Goal: Information Seeking & Learning: Find specific fact

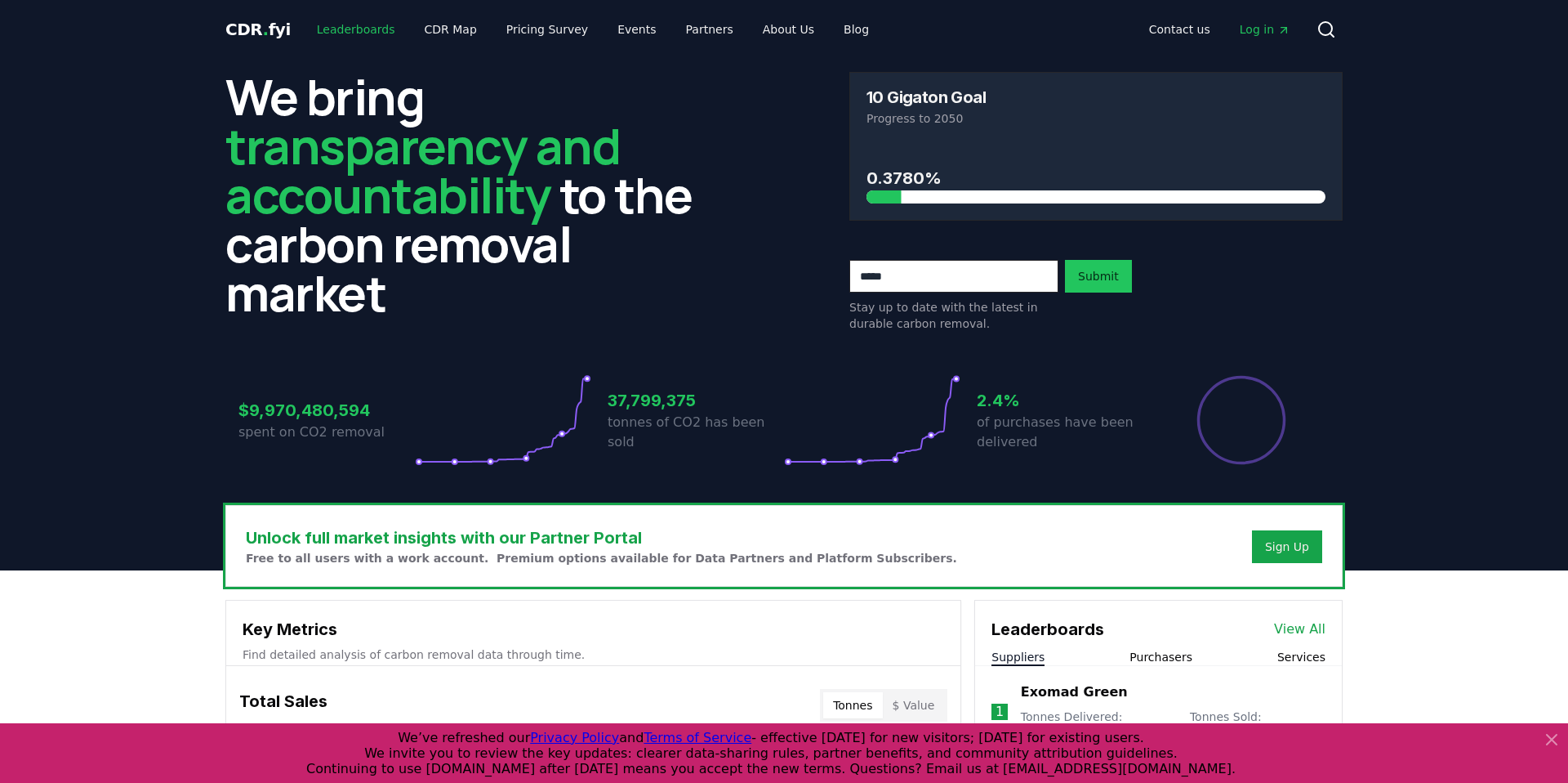
click at [361, 24] on link "Leaderboards" at bounding box center [356, 29] width 105 height 30
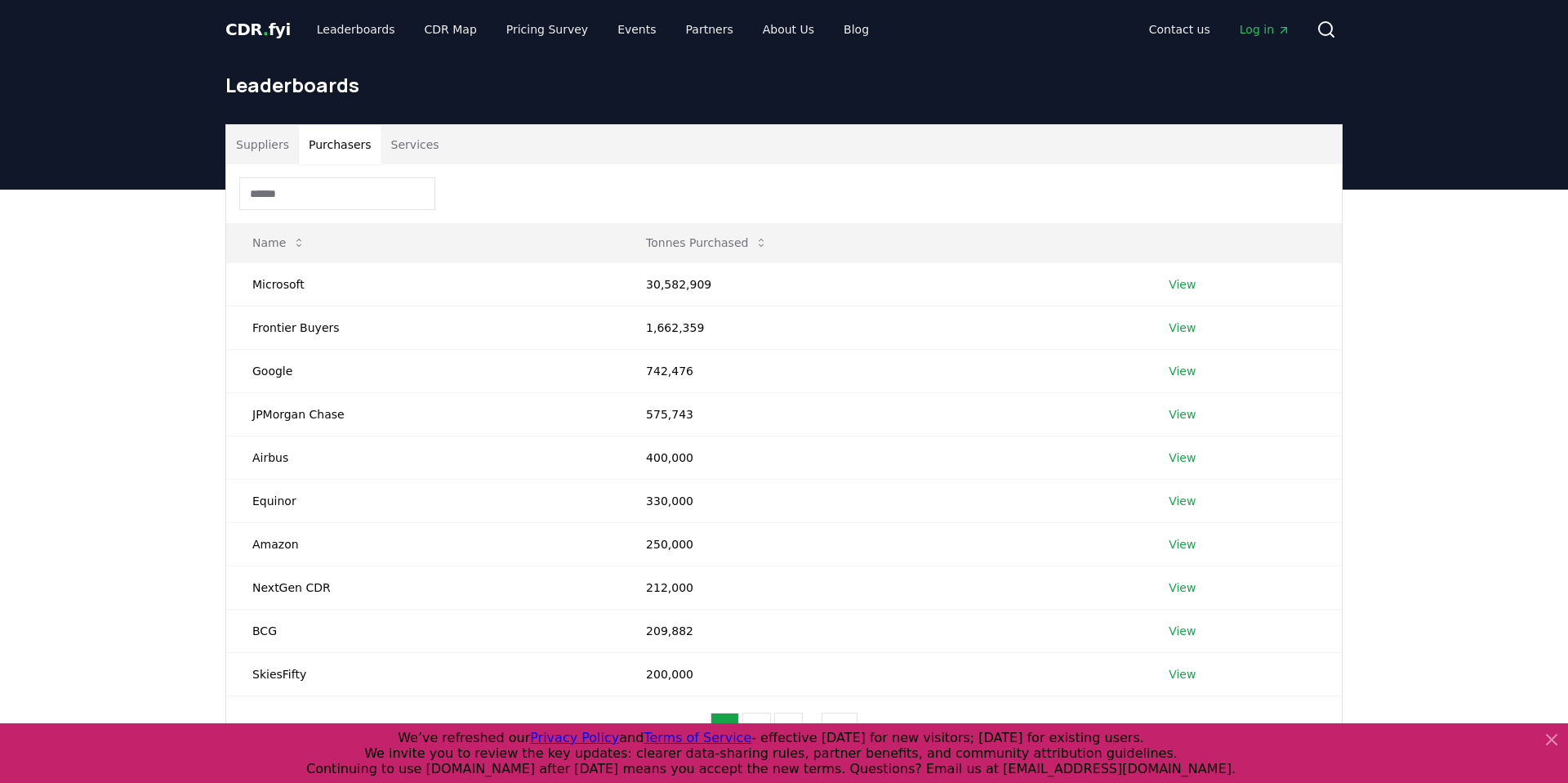
click at [351, 132] on button "Purchasers" at bounding box center [340, 144] width 83 height 39
click at [339, 181] on input at bounding box center [337, 194] width 196 height 32
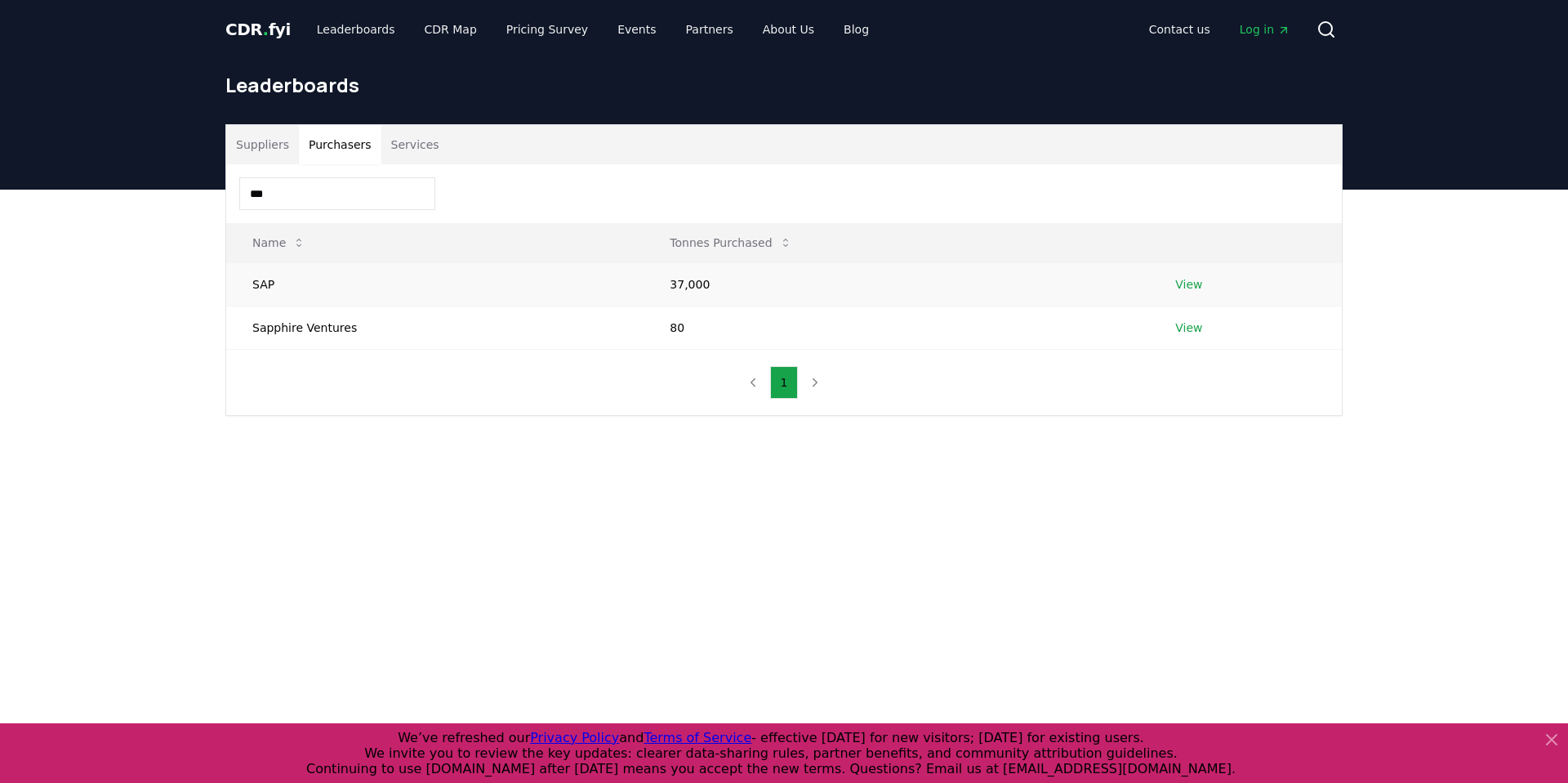
type input "***"
click at [1176, 284] on link "View" at bounding box center [1189, 284] width 27 height 16
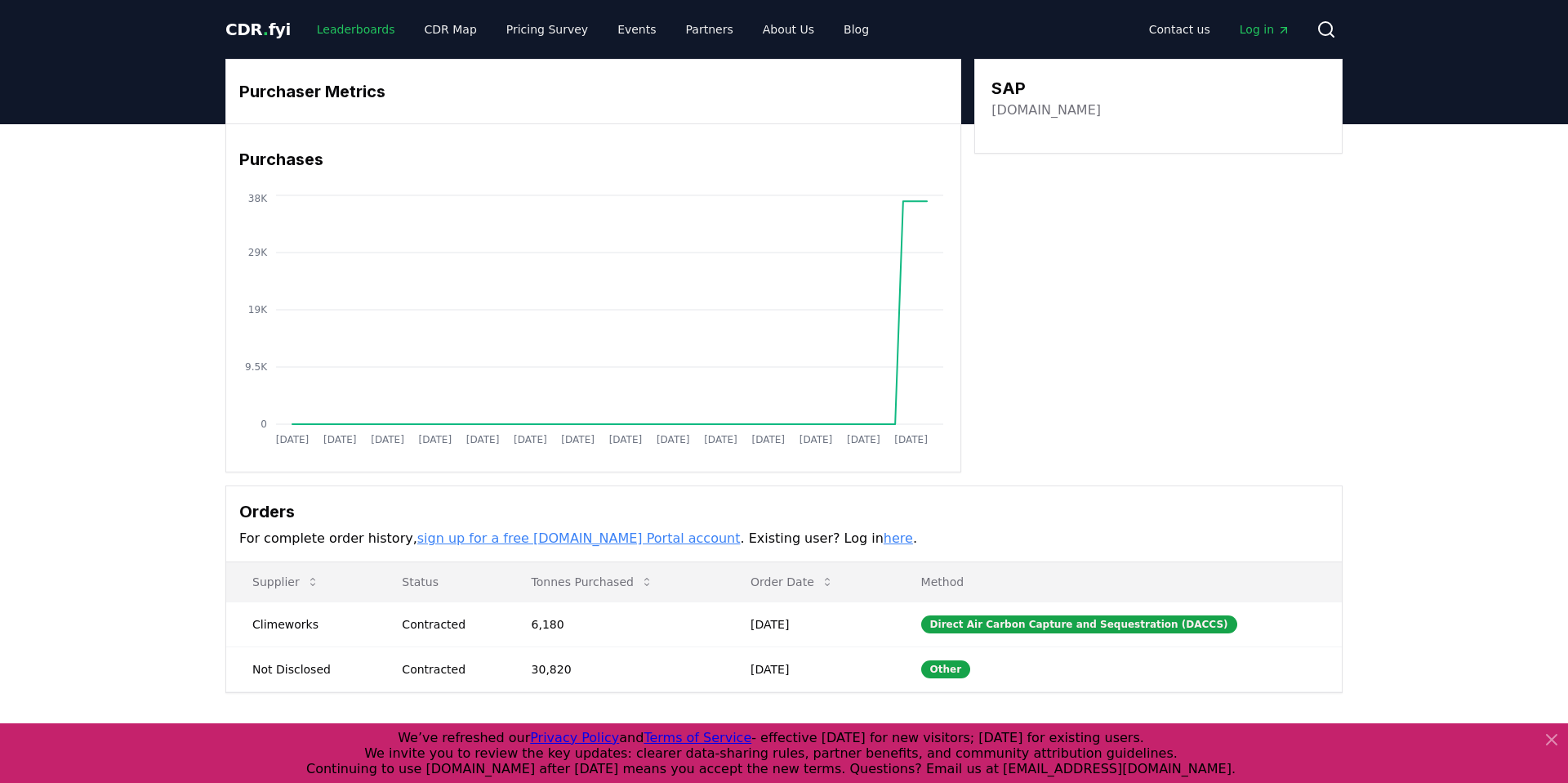
click at [359, 24] on link "Leaderboards" at bounding box center [356, 29] width 105 height 30
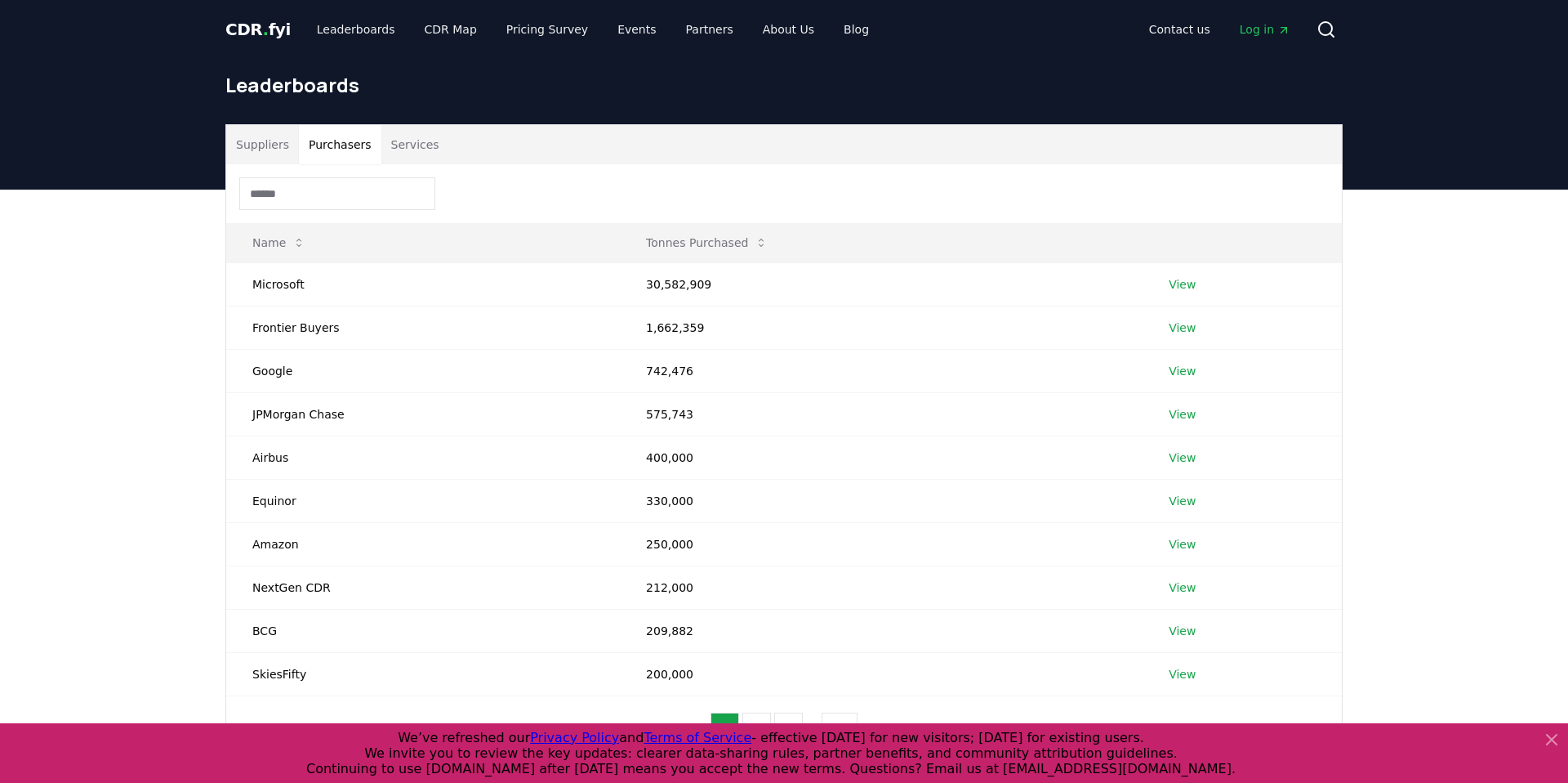
click at [345, 143] on button "Purchasers" at bounding box center [340, 144] width 83 height 39
click at [334, 194] on input at bounding box center [337, 194] width 196 height 32
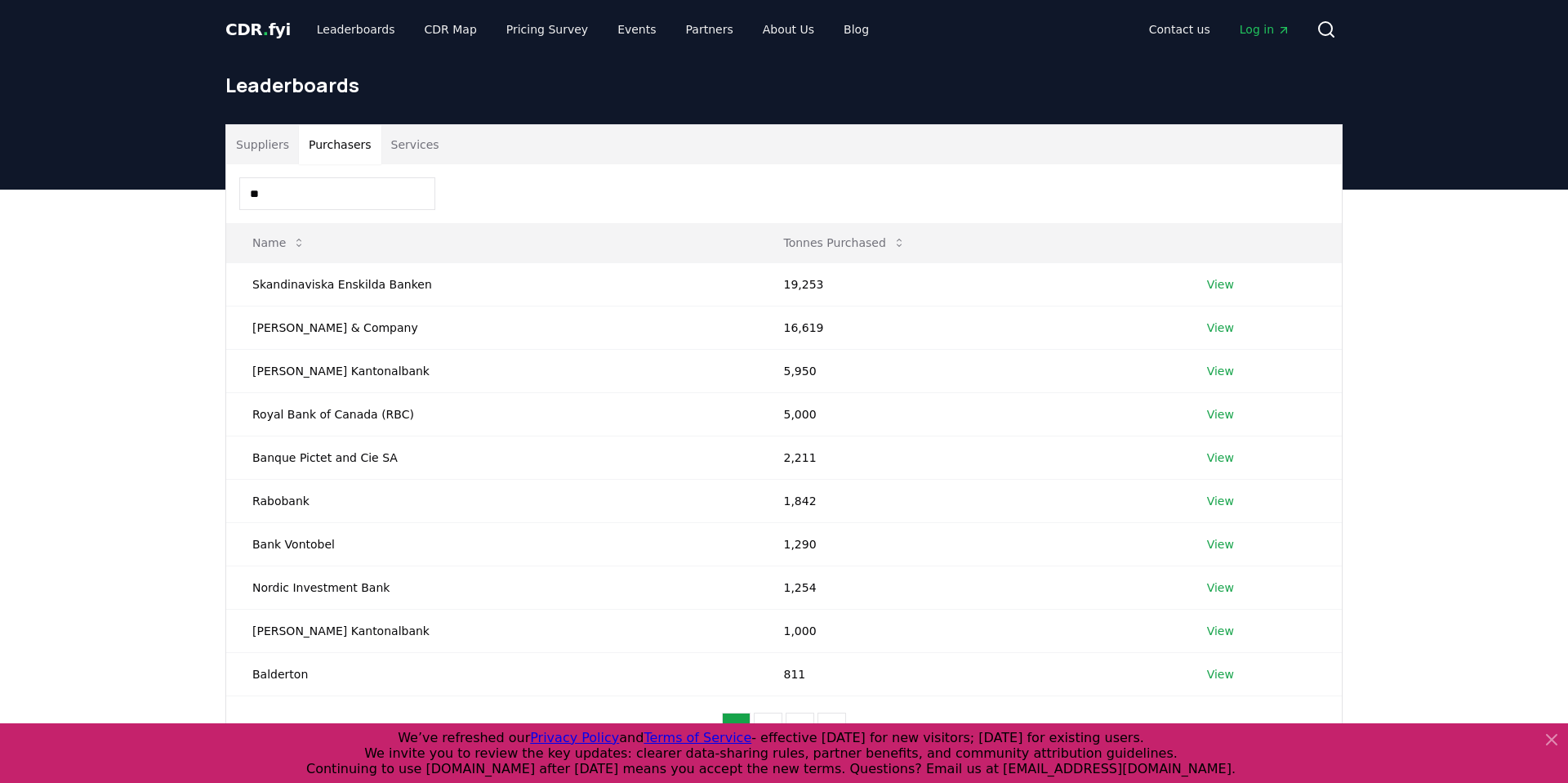
type input "*"
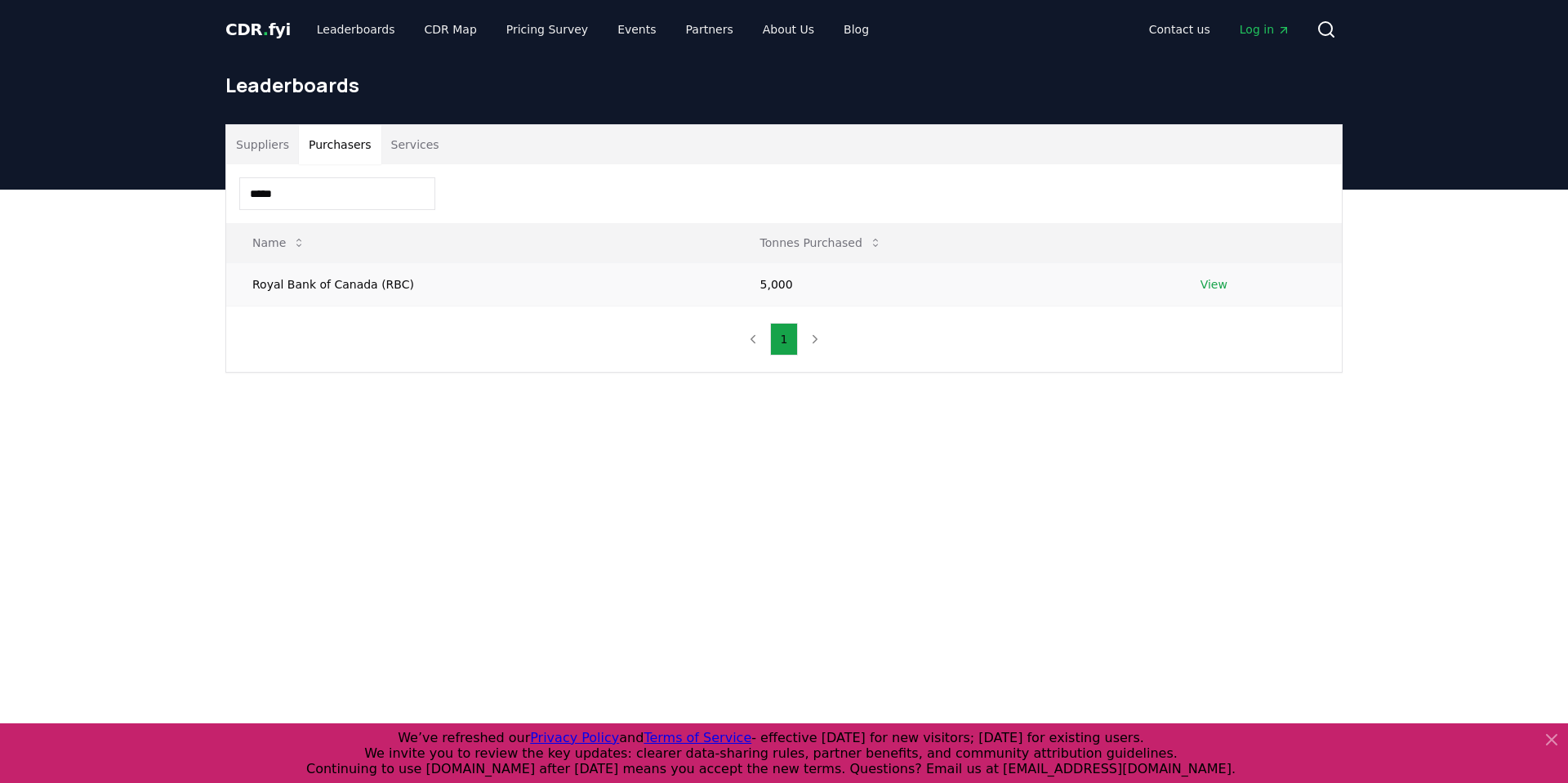
type input "*****"
click at [1212, 290] on link "View" at bounding box center [1213, 284] width 27 height 16
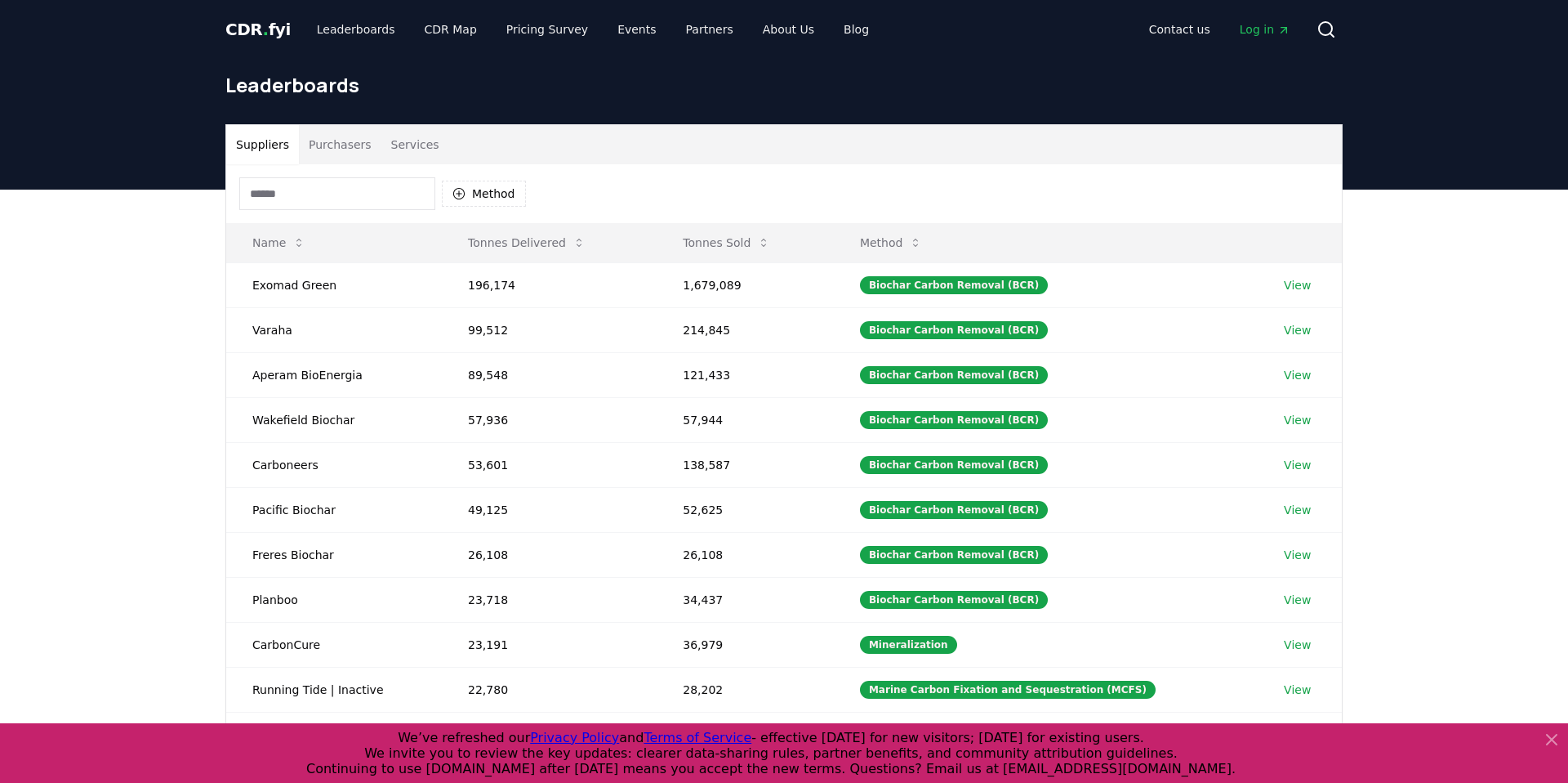
click at [329, 156] on button "Purchasers" at bounding box center [340, 144] width 83 height 39
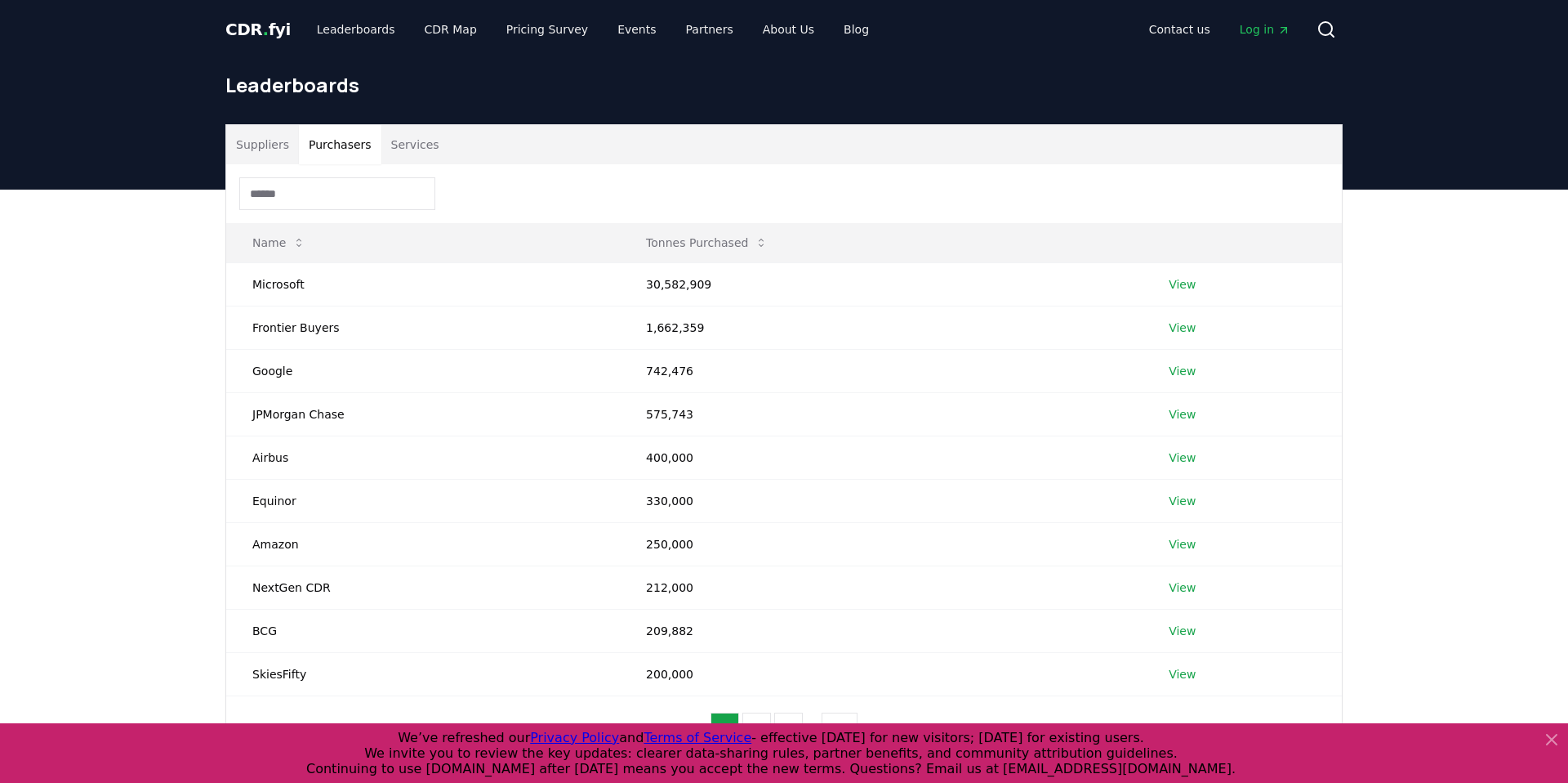
click at [324, 191] on input at bounding box center [337, 194] width 196 height 32
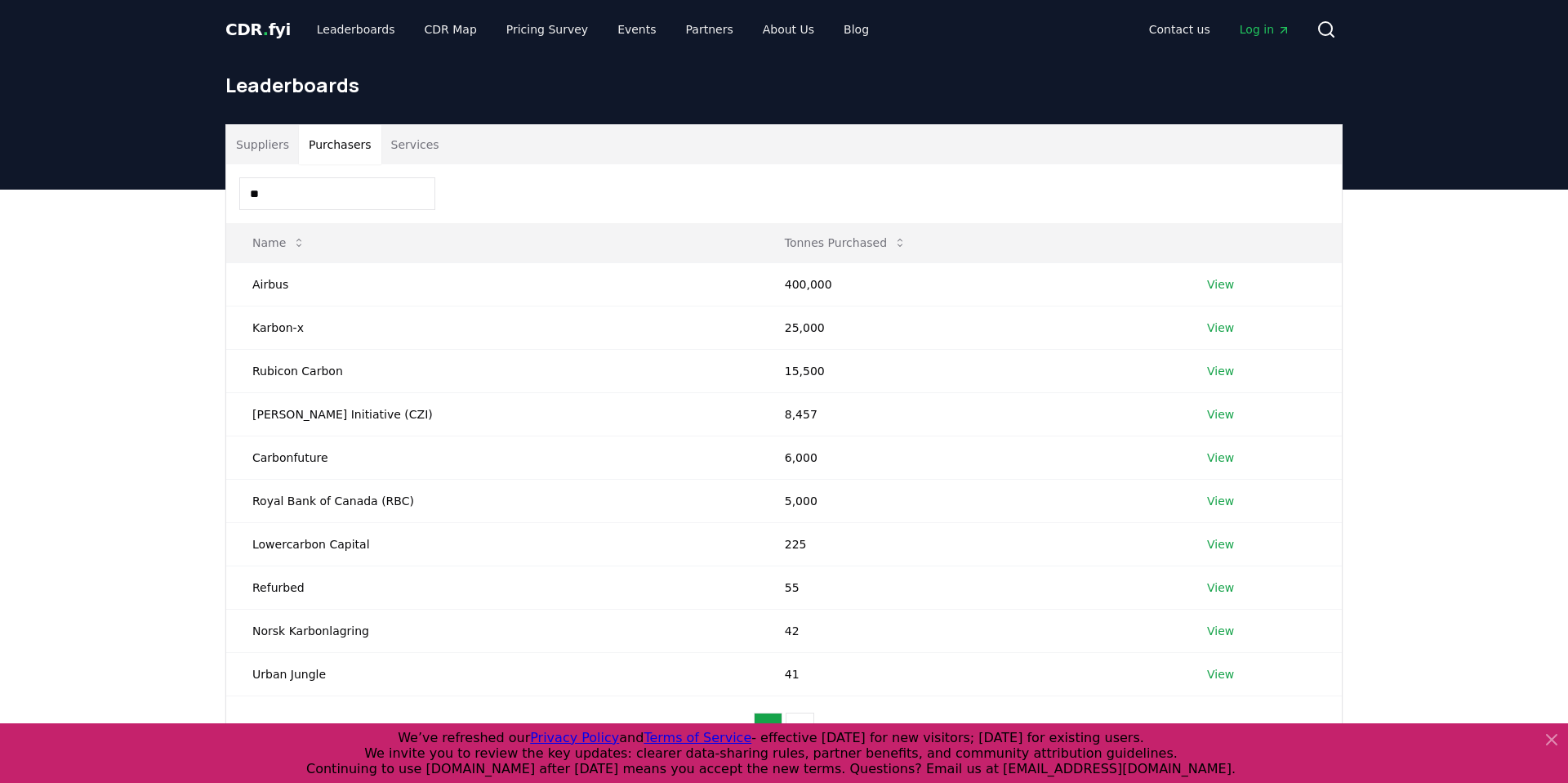
type input "*"
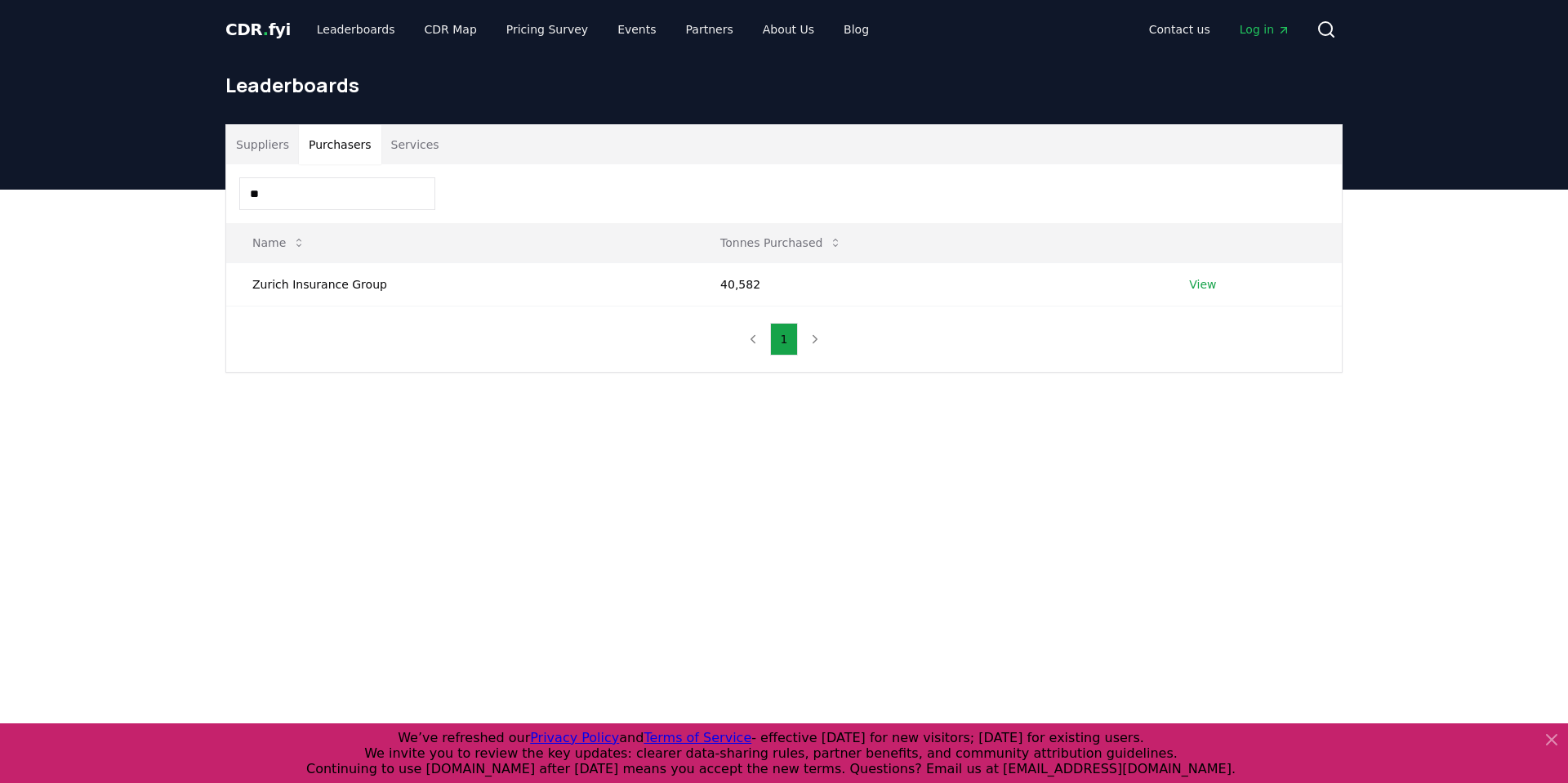
type input "*"
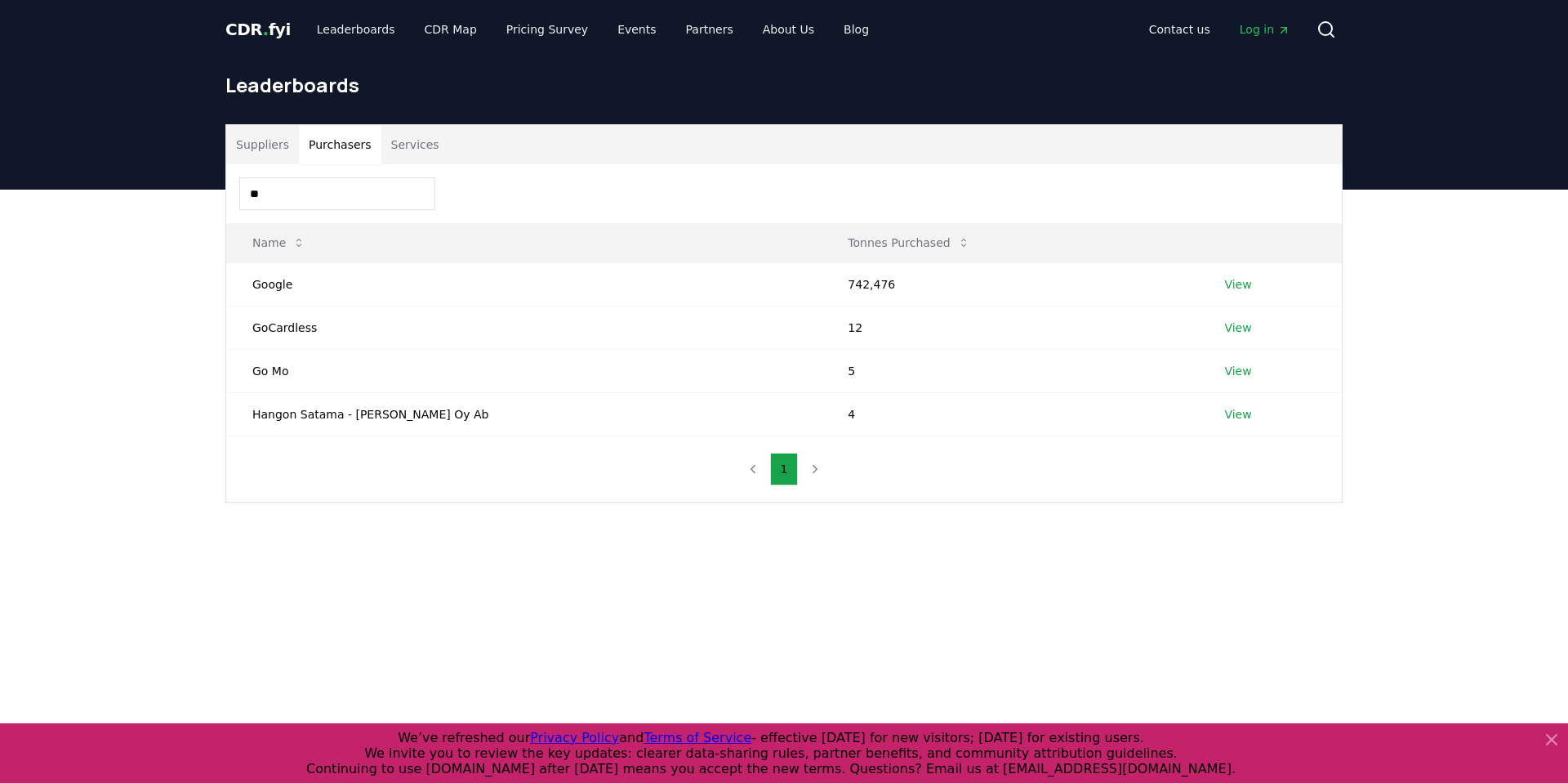
type input "*"
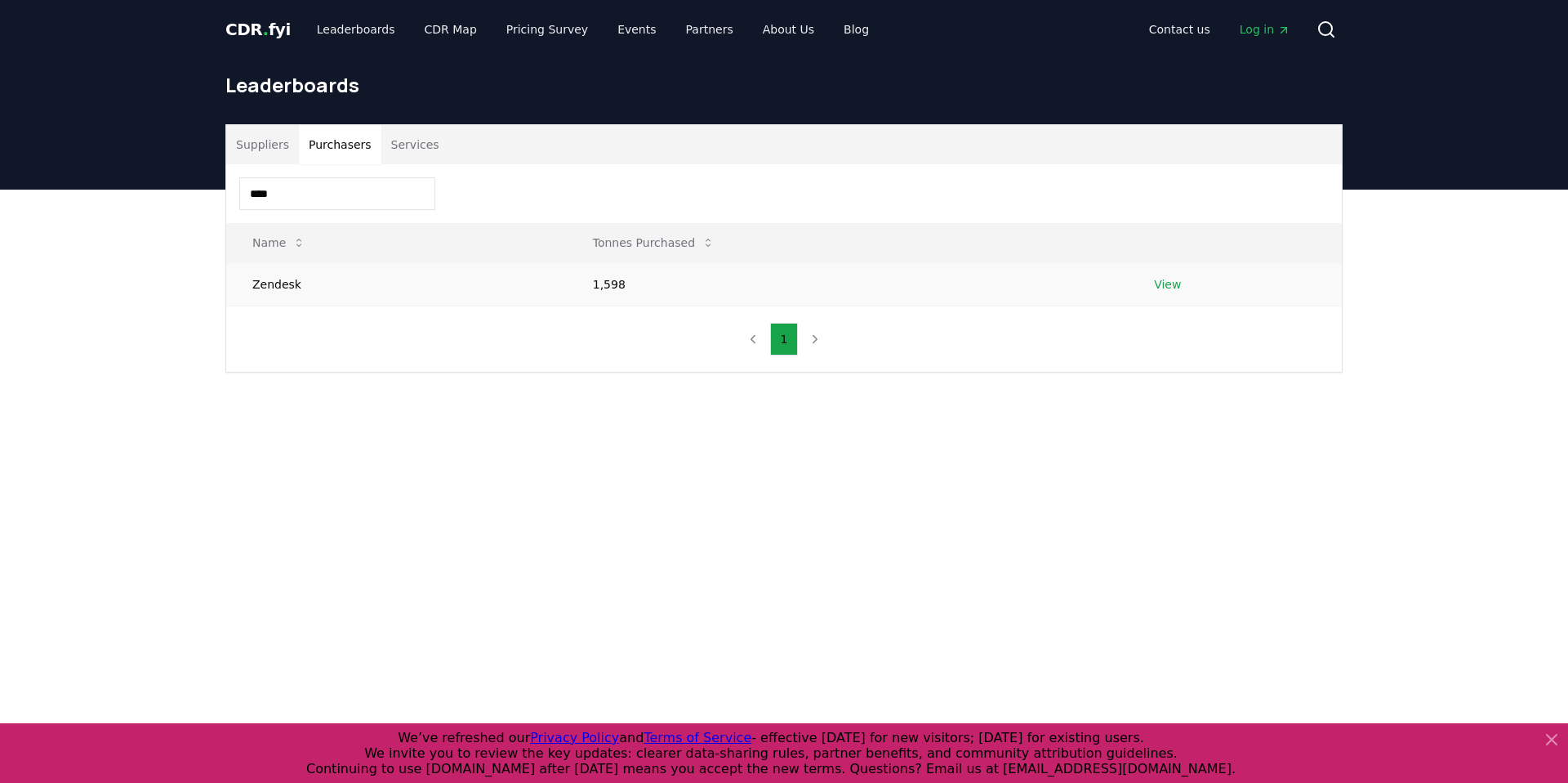
type input "****"
click at [1173, 285] on link "View" at bounding box center [1168, 284] width 27 height 16
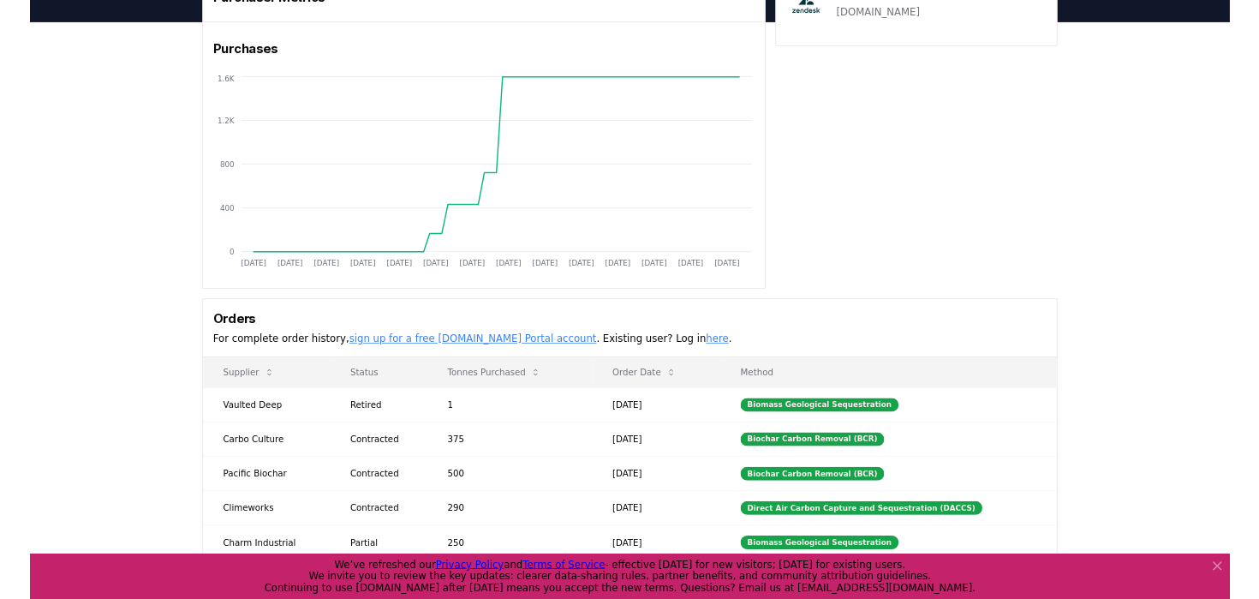
scroll to position [105, 0]
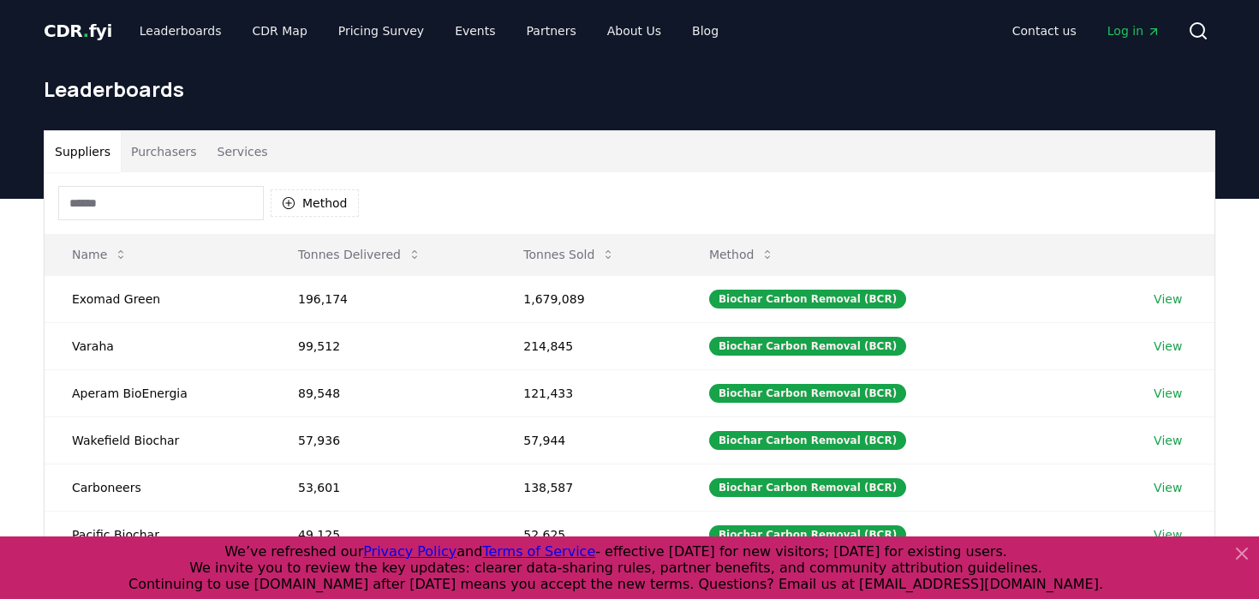
click at [171, 151] on button "Purchasers" at bounding box center [164, 151] width 87 height 41
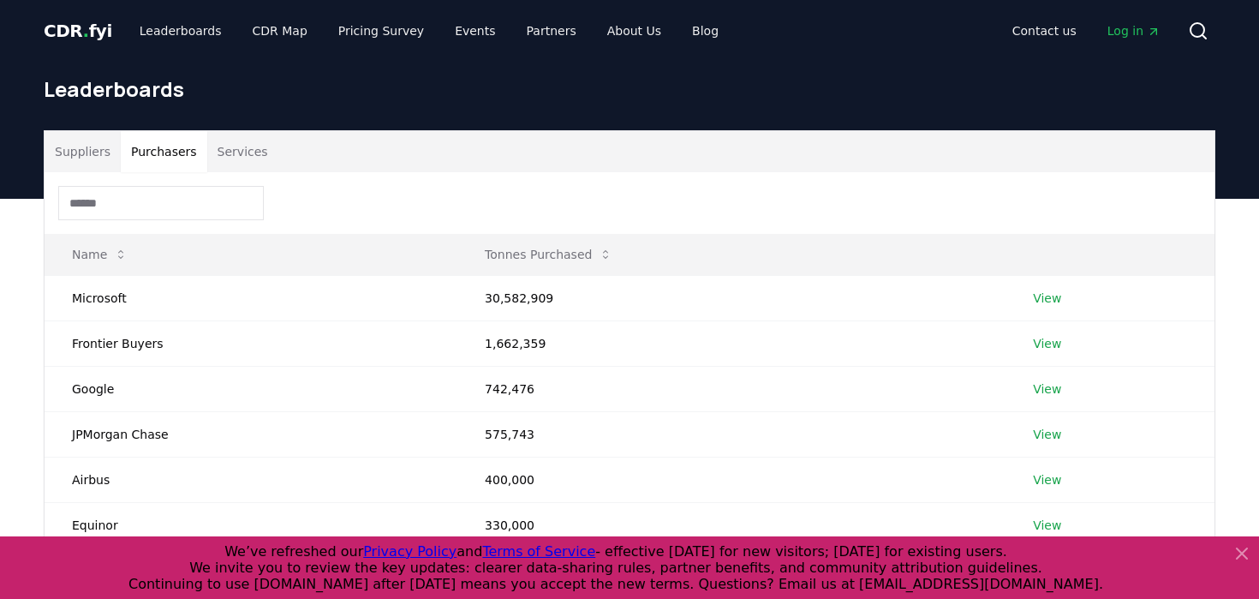
click at [171, 210] on input at bounding box center [161, 203] width 206 height 34
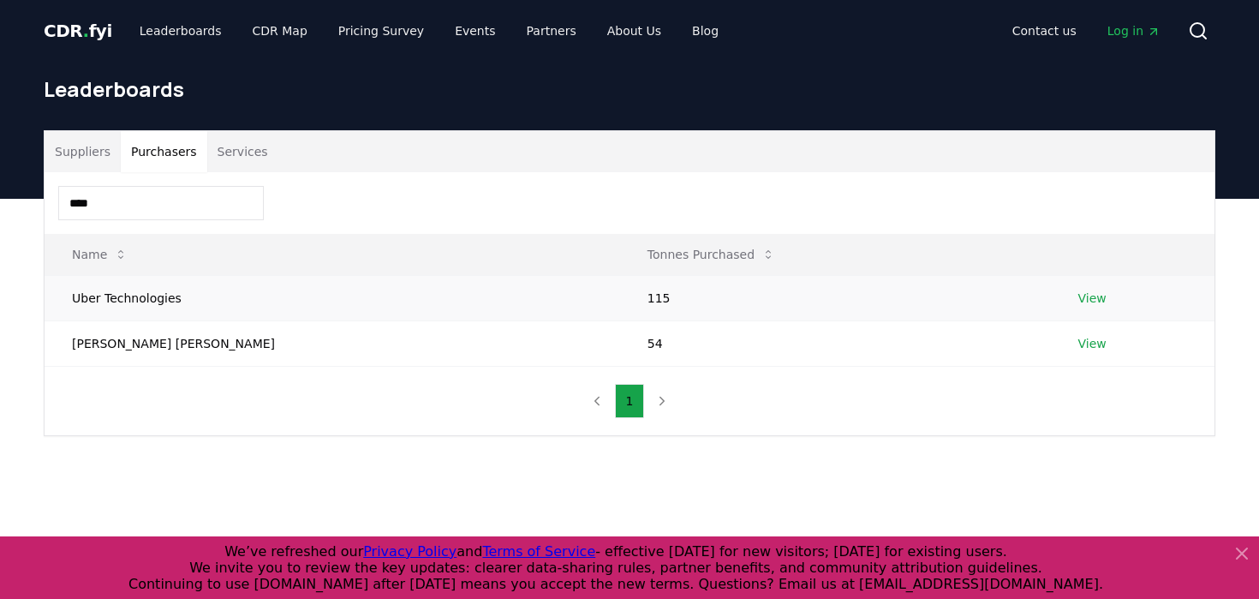
type input "****"
click at [1079, 292] on link "View" at bounding box center [1093, 298] width 28 height 17
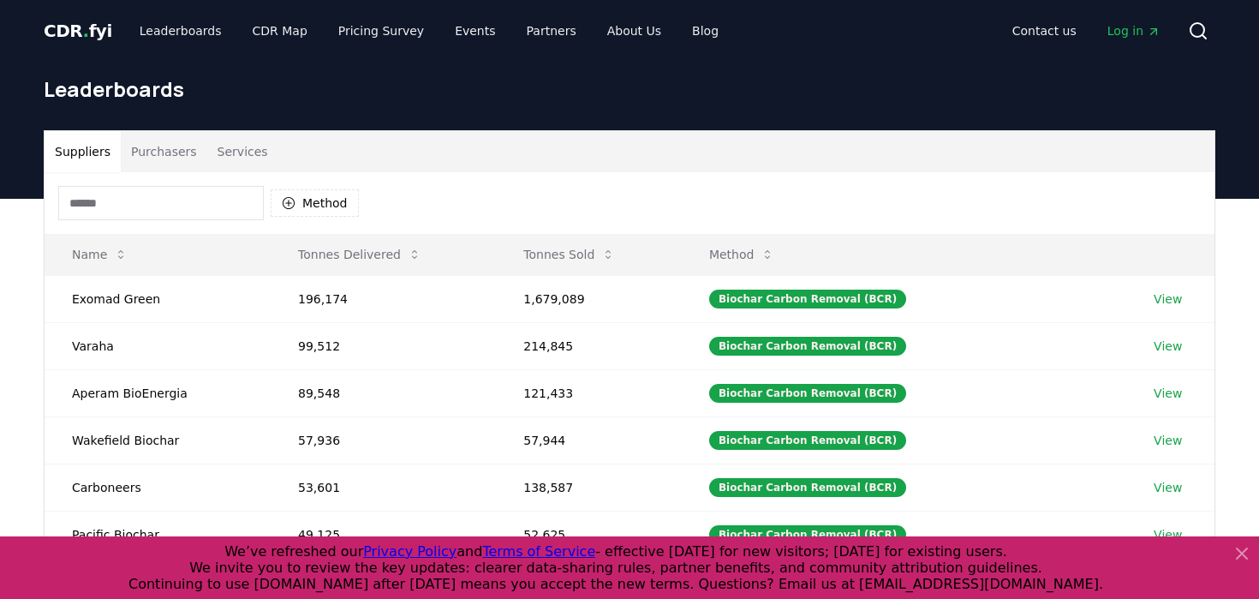
click at [152, 201] on input at bounding box center [161, 203] width 206 height 34
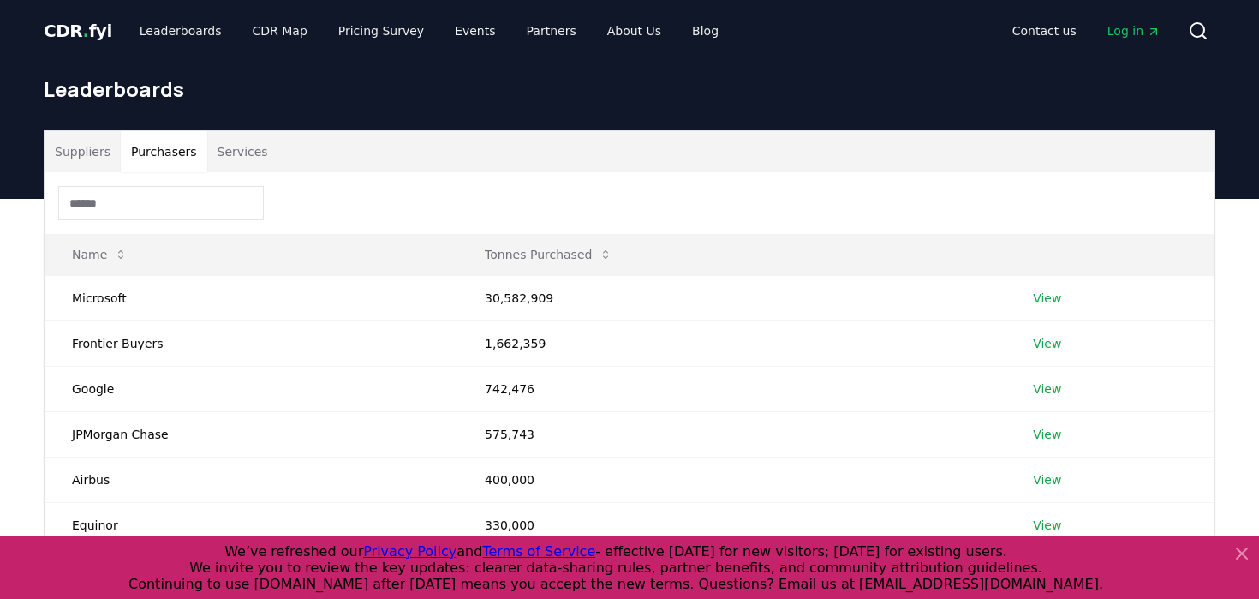
click at [172, 135] on button "Purchasers" at bounding box center [164, 151] width 87 height 41
click at [134, 224] on div at bounding box center [630, 203] width 1170 height 62
click at [133, 194] on input at bounding box center [161, 203] width 206 height 34
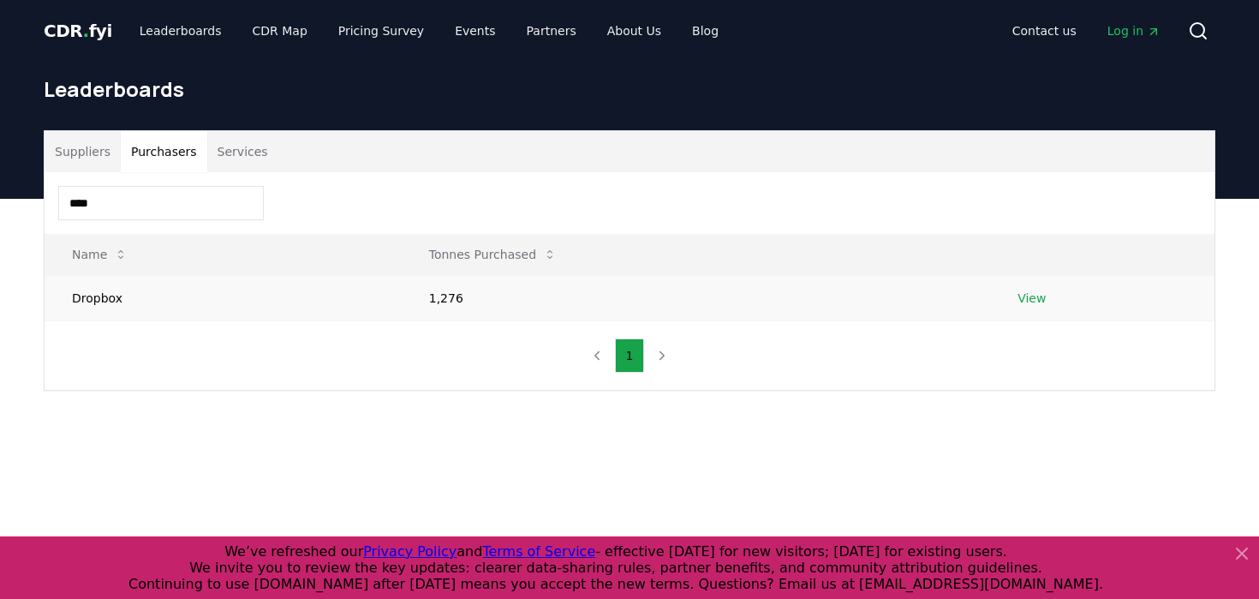
type input "****"
click at [1038, 298] on link "View" at bounding box center [1032, 298] width 28 height 17
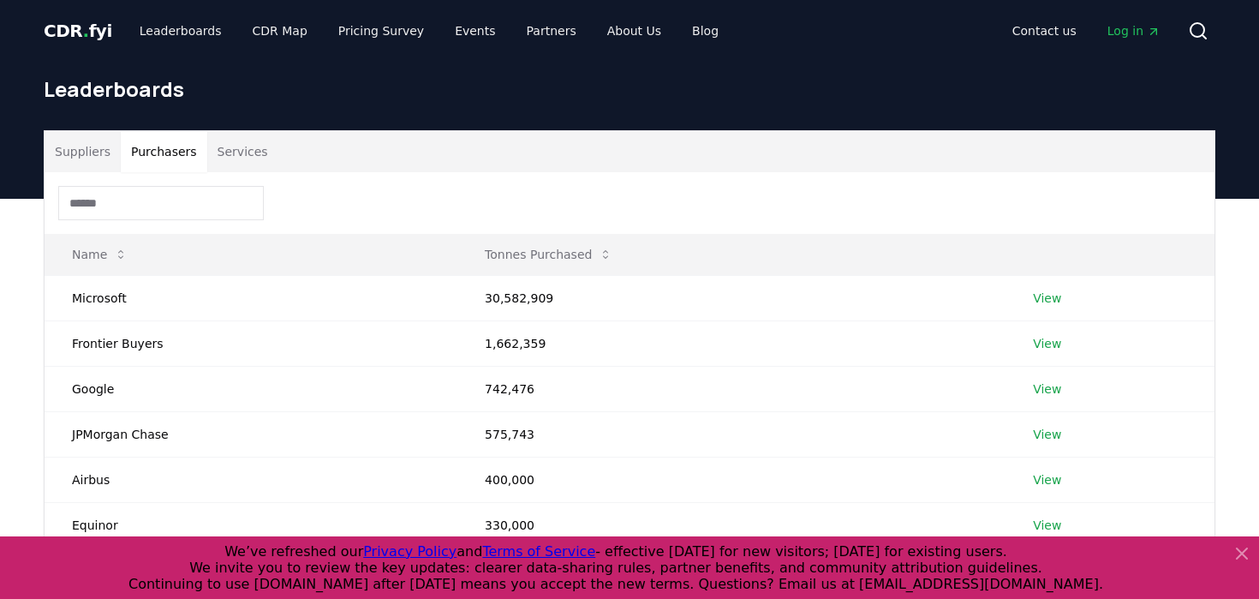
click at [170, 161] on button "Purchasers" at bounding box center [164, 151] width 87 height 41
click at [167, 205] on input at bounding box center [161, 203] width 206 height 34
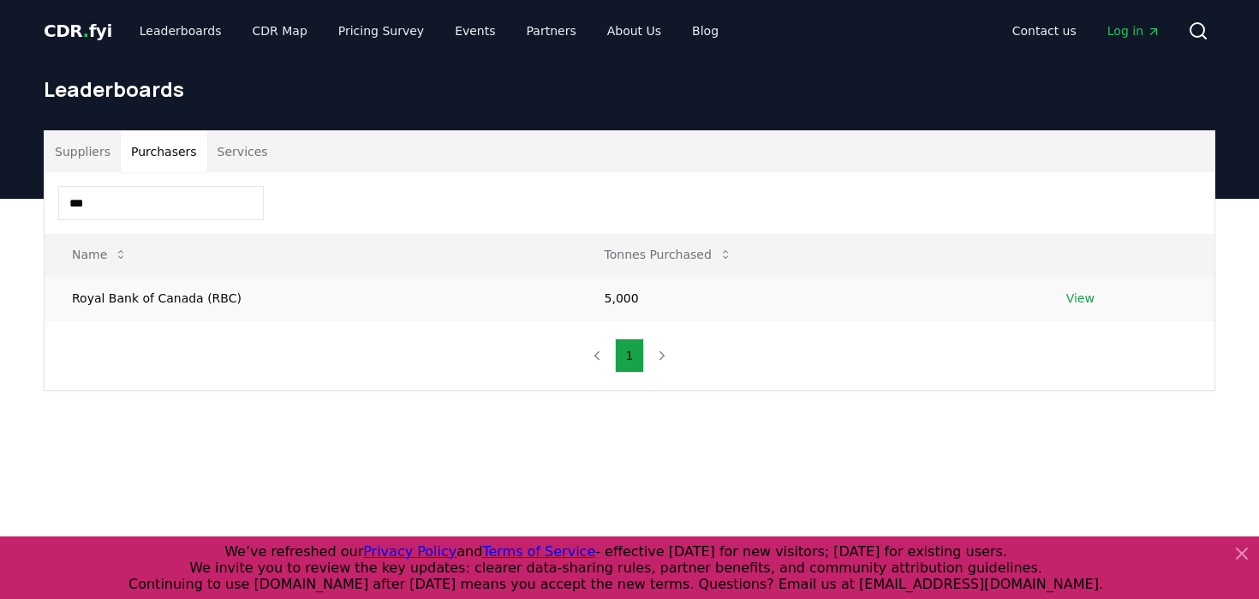
type input "***"
click at [1074, 296] on link "View" at bounding box center [1081, 298] width 28 height 17
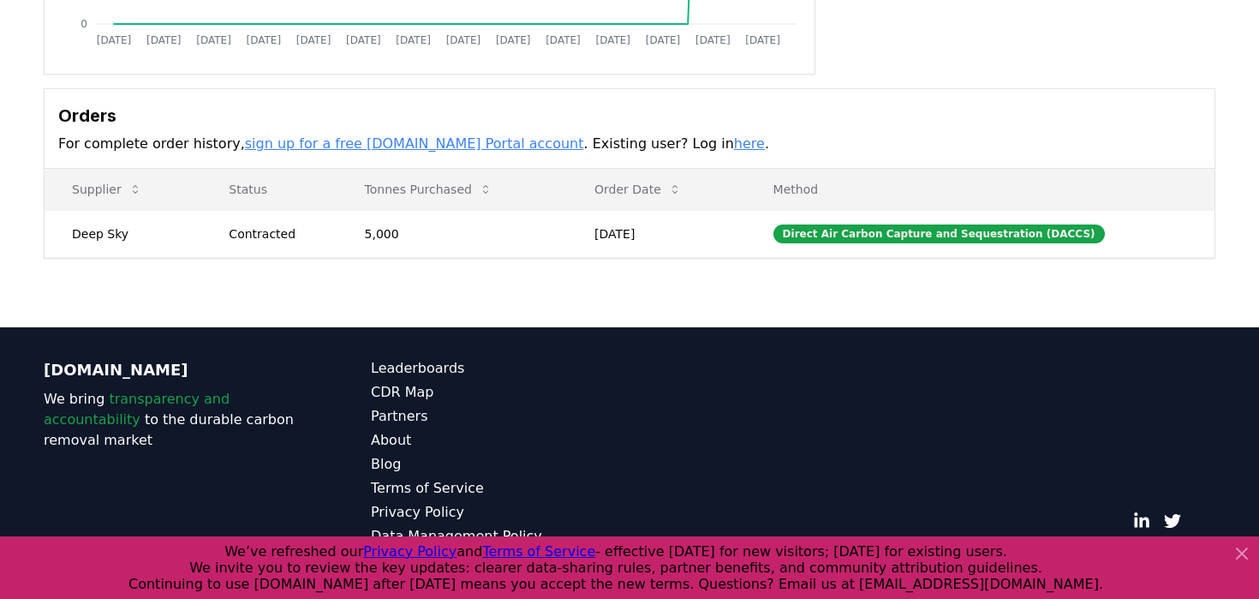
scroll to position [423, 0]
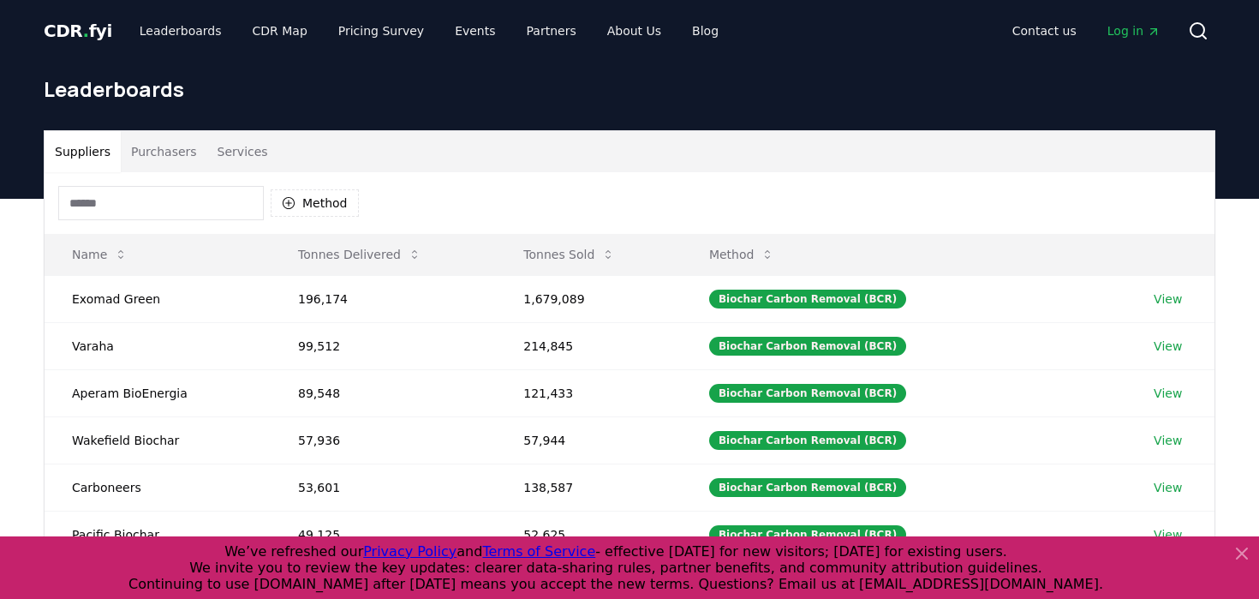
click at [173, 147] on button "Purchasers" at bounding box center [164, 151] width 87 height 41
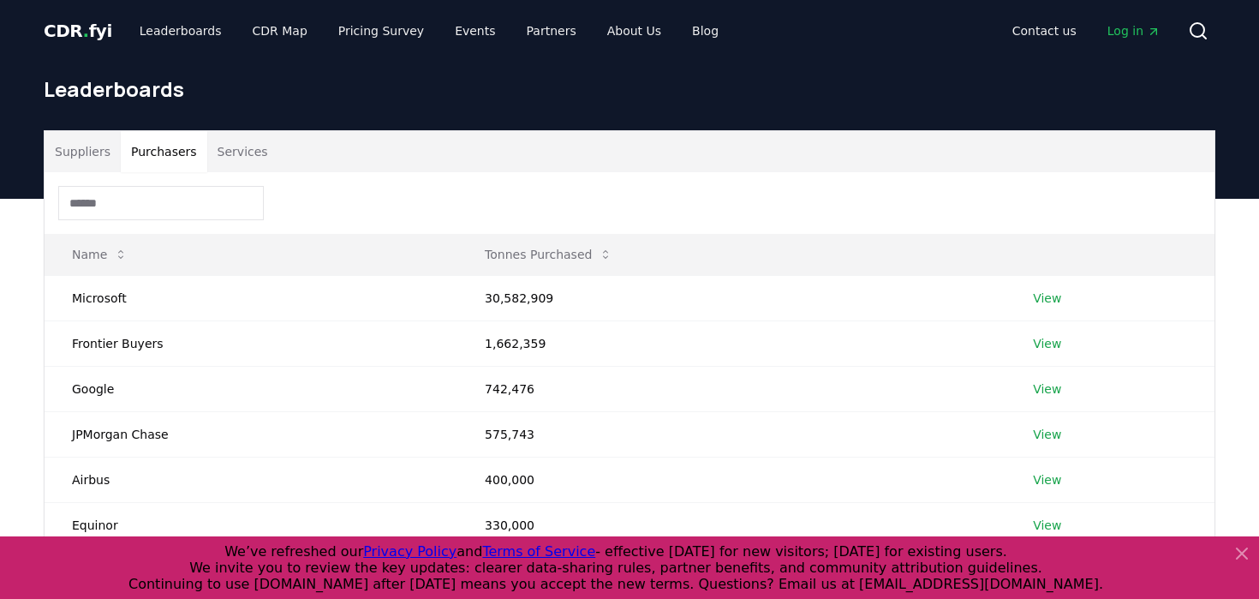
click at [159, 197] on input at bounding box center [161, 203] width 206 height 34
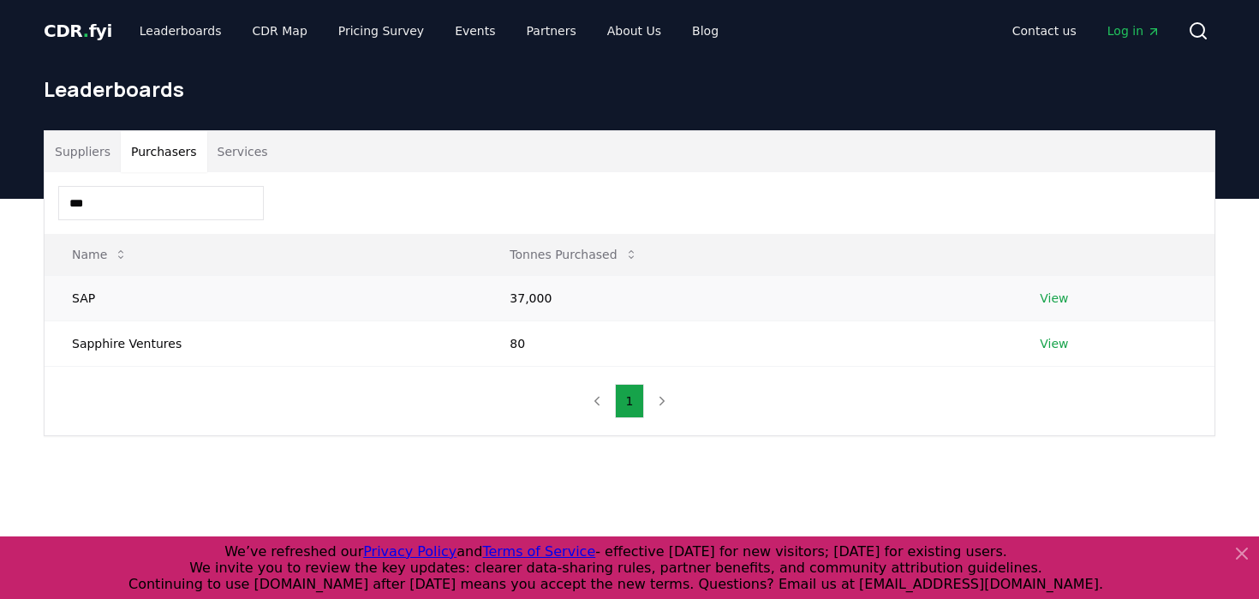
type input "***"
click at [1063, 302] on link "View" at bounding box center [1054, 298] width 28 height 17
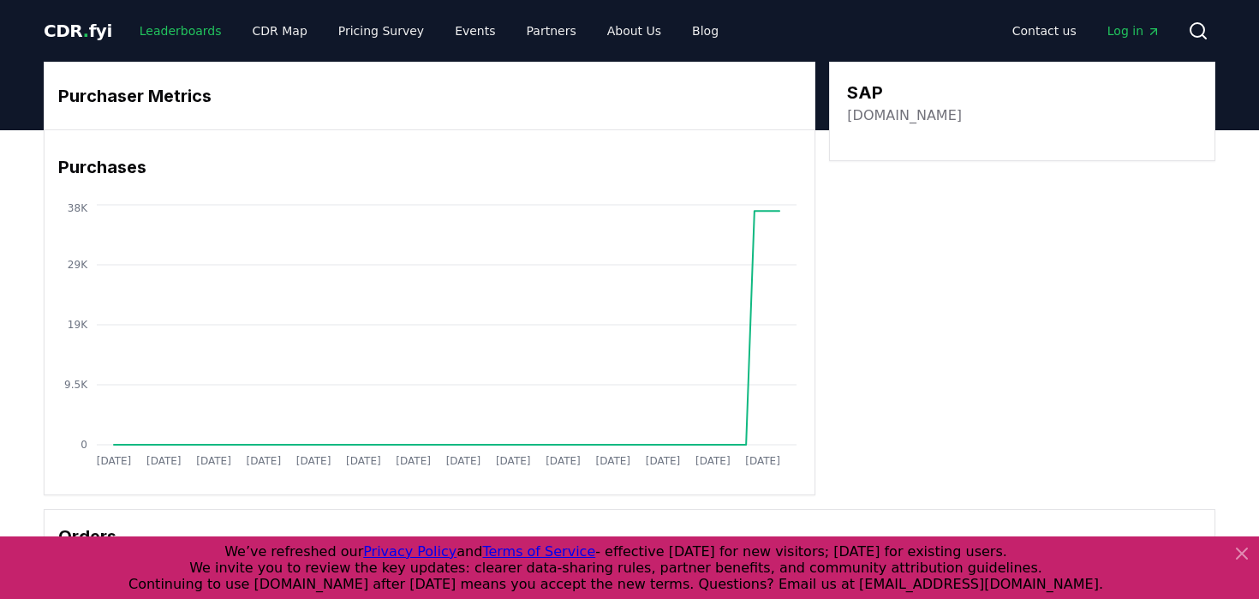
click at [166, 31] on link "Leaderboards" at bounding box center [181, 30] width 110 height 31
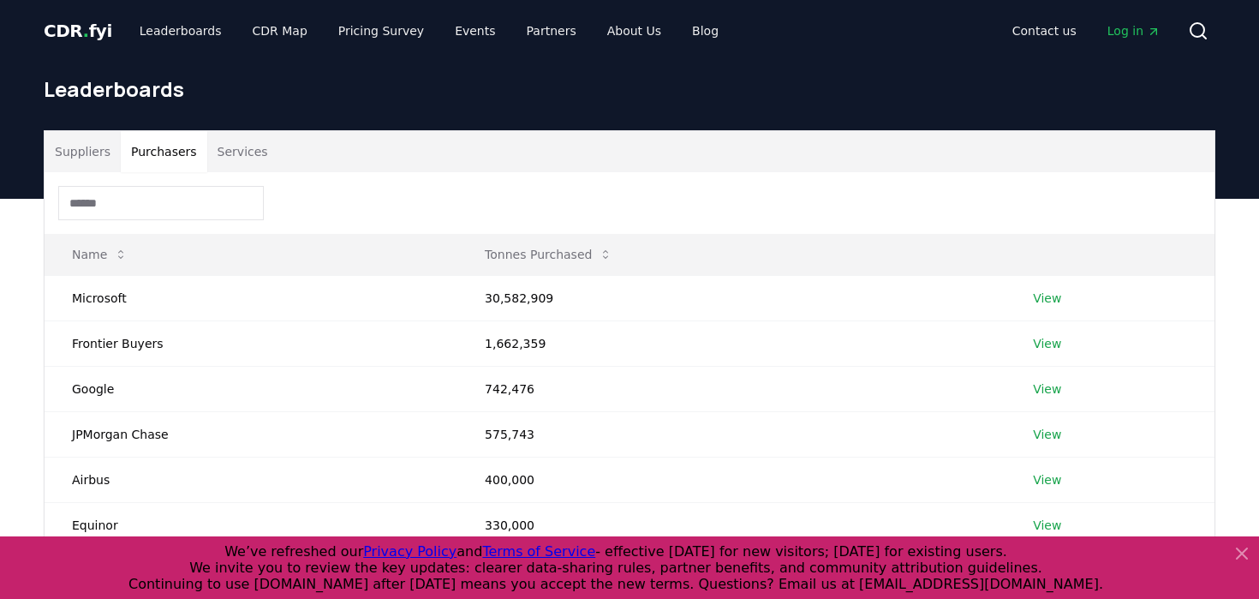
click at [165, 152] on button "Purchasers" at bounding box center [164, 151] width 87 height 41
click at [165, 200] on input at bounding box center [161, 203] width 206 height 34
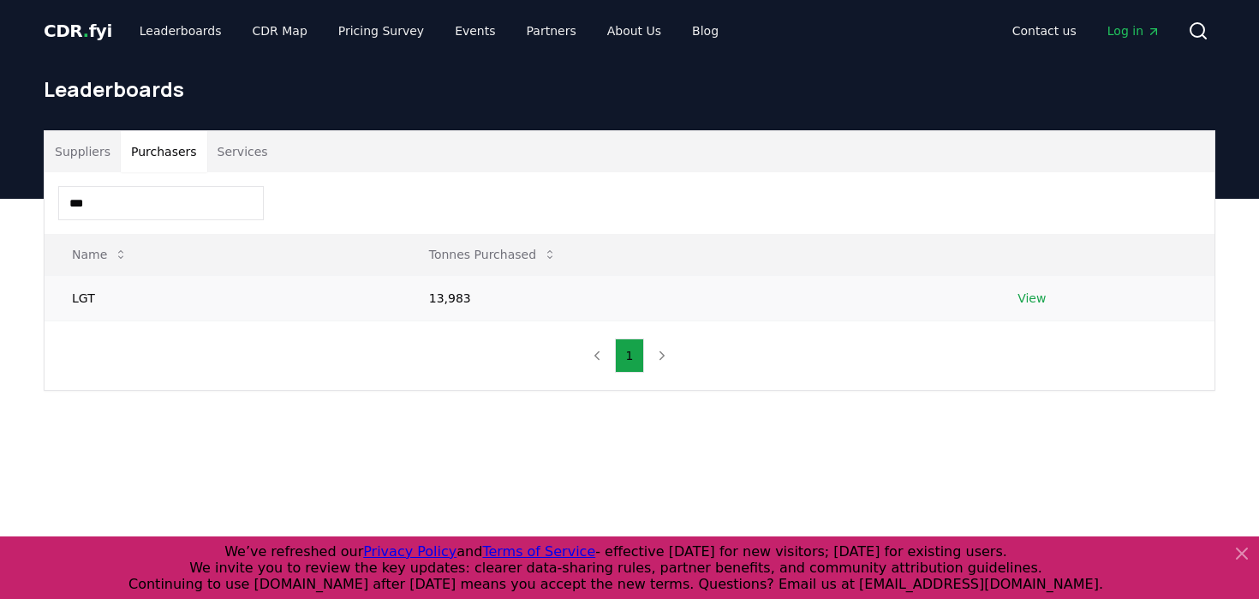
type input "***"
click at [1048, 302] on td "View" at bounding box center [1102, 297] width 224 height 45
click at [1034, 299] on link "View" at bounding box center [1032, 298] width 28 height 17
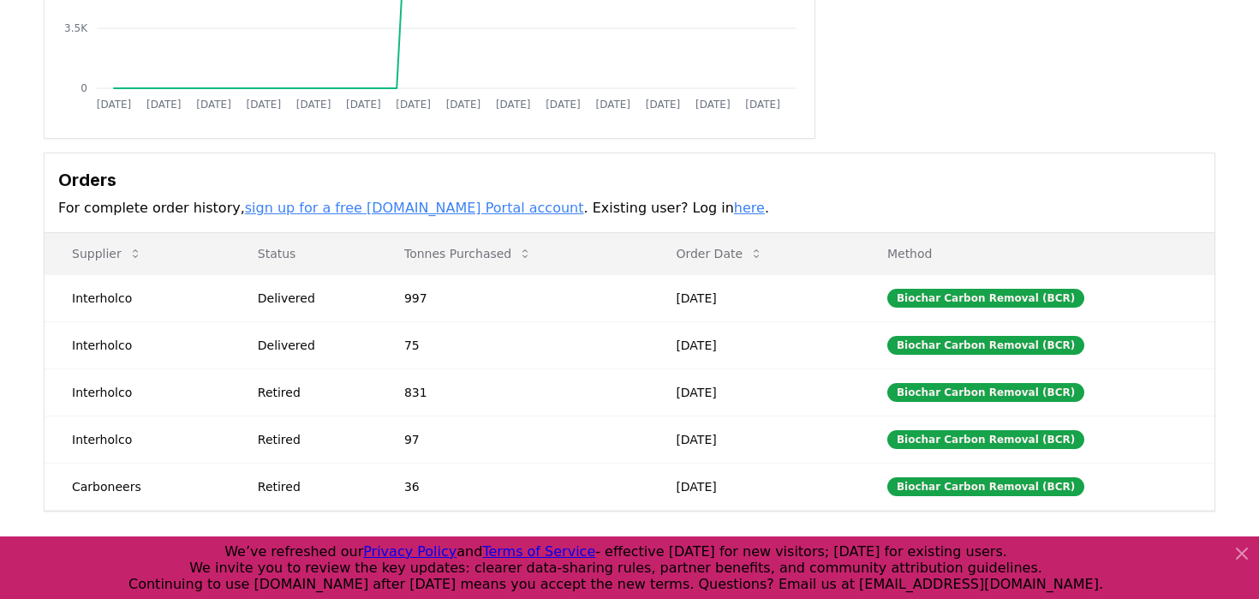
scroll to position [365, 0]
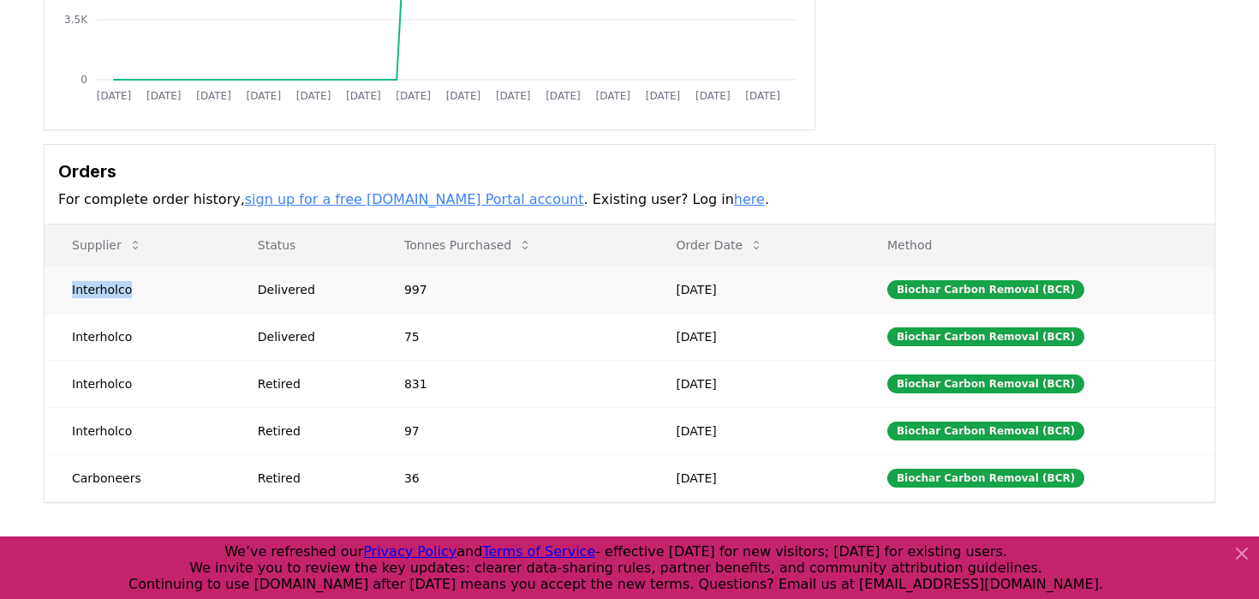
drag, startPoint x: 152, startPoint y: 285, endPoint x: 66, endPoint y: 286, distance: 85.7
click at [66, 286] on td "Interholco" at bounding box center [138, 289] width 186 height 47
copy td "Interholco"
click at [253, 470] on td "Retired" at bounding box center [303, 477] width 147 height 47
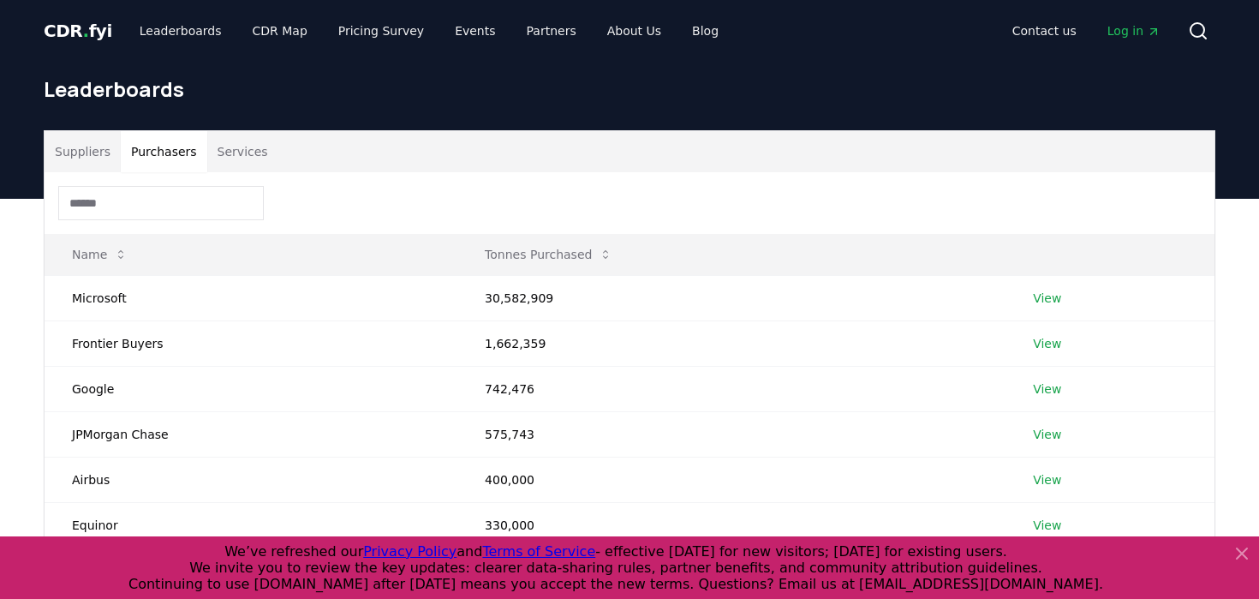
click at [148, 148] on button "Purchasers" at bounding box center [164, 151] width 87 height 41
click at [146, 221] on div at bounding box center [630, 203] width 1170 height 62
click at [144, 212] on input at bounding box center [161, 203] width 206 height 34
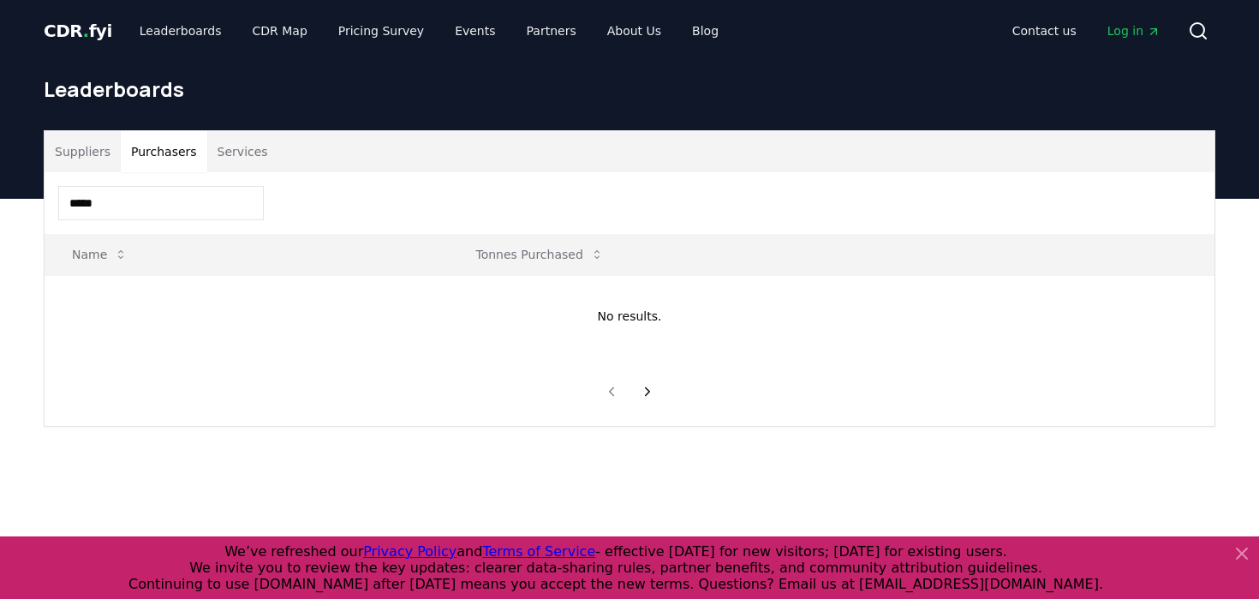
drag, startPoint x: 112, startPoint y: 209, endPoint x: -108, endPoint y: 170, distance: 223.7
click at [0, 170] on html "CDR . fyi Leaderboards CDR Map Pricing Survey Events Partners About Us Blog Con…" at bounding box center [629, 536] width 1259 height 1072
type input "***"
click at [1037, 297] on link "View" at bounding box center [1039, 298] width 28 height 17
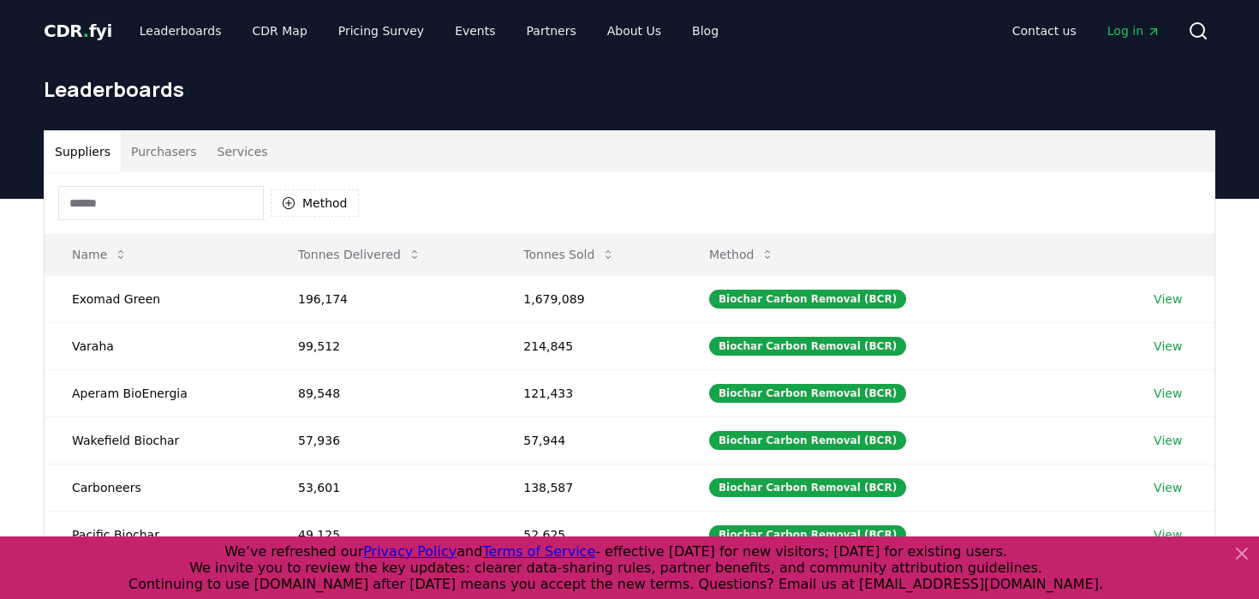
click at [218, 195] on input at bounding box center [161, 203] width 206 height 34
click at [181, 157] on button "Purchasers" at bounding box center [164, 151] width 87 height 41
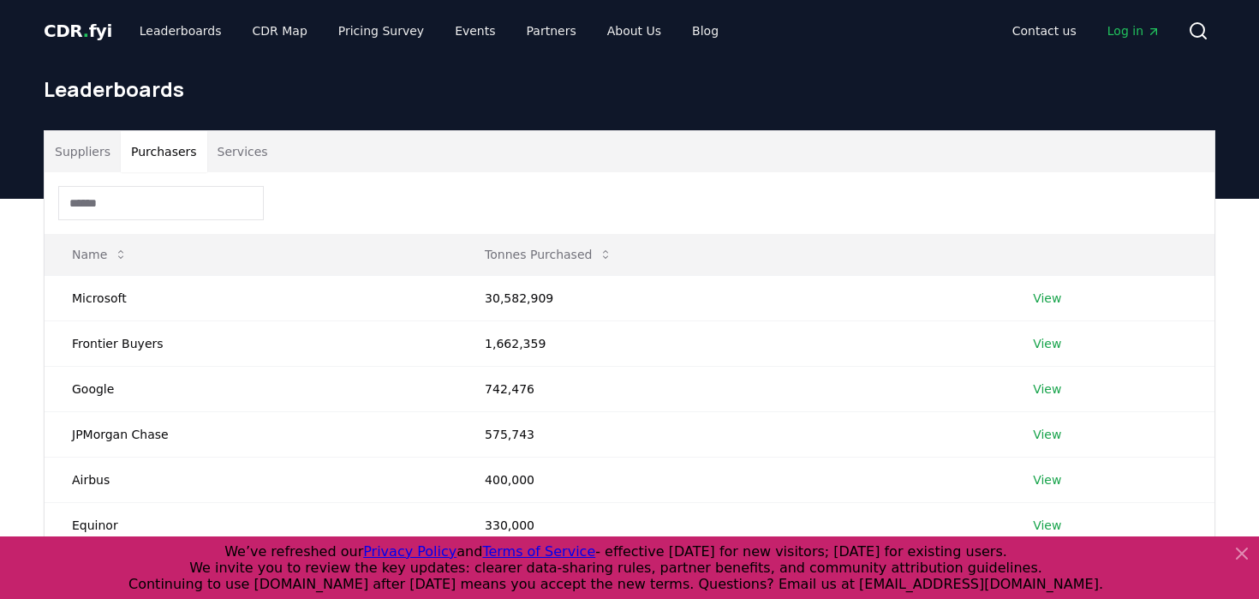
click at [164, 195] on input at bounding box center [161, 203] width 206 height 34
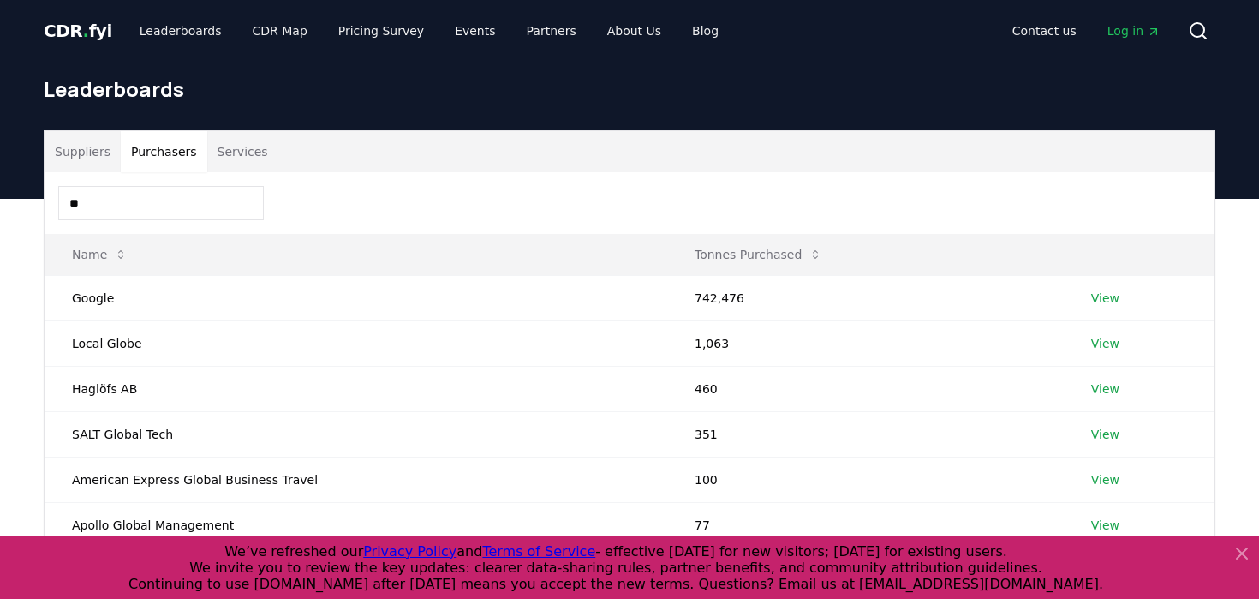
type input "*"
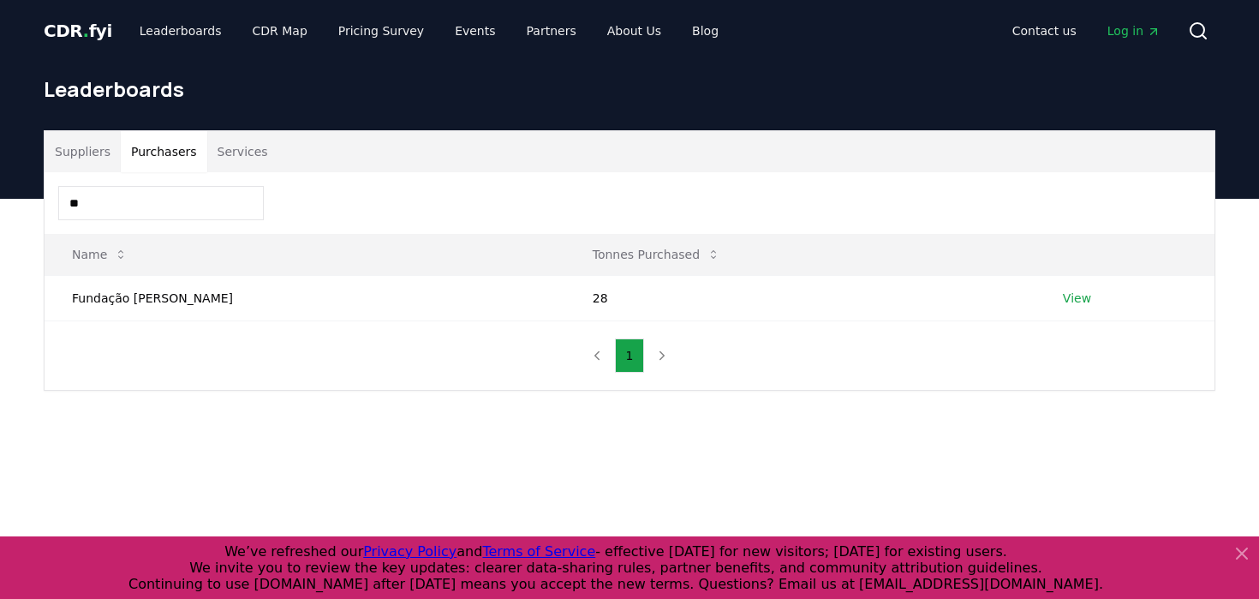
type input "*"
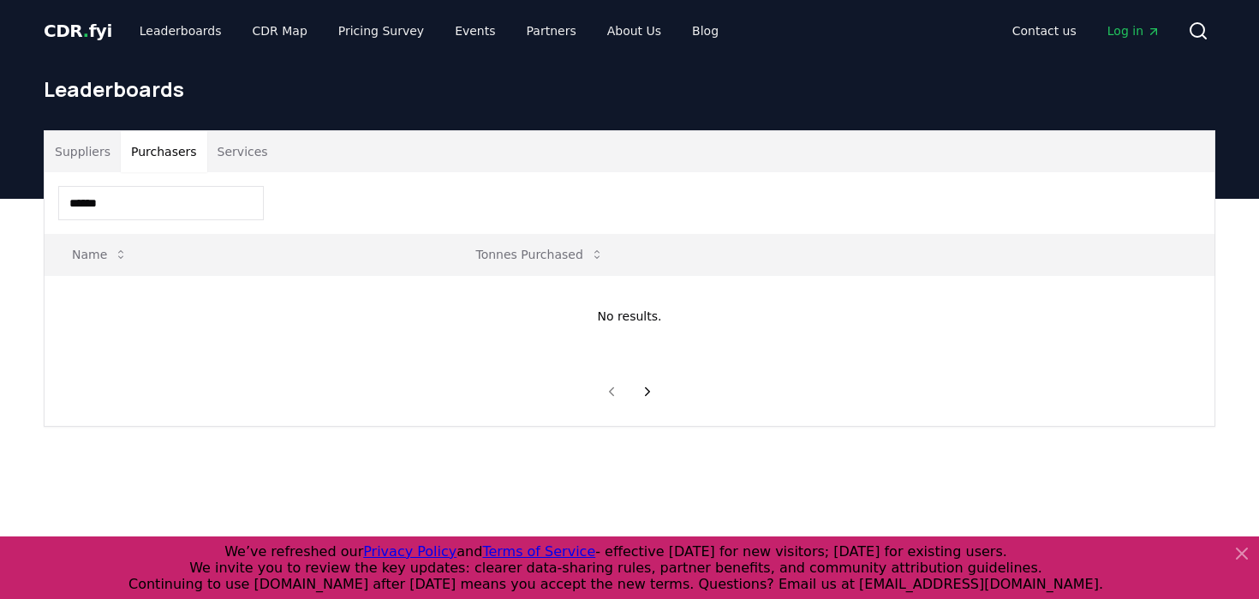
drag, startPoint x: 120, startPoint y: 200, endPoint x: 25, endPoint y: 200, distance: 95.1
click at [25, 200] on div "Suppliers Purchasers Services ****** Name Tonnes Purchased No results." at bounding box center [629, 347] width 1259 height 296
type input "*"
